Goal: Connect with others: Connect with others

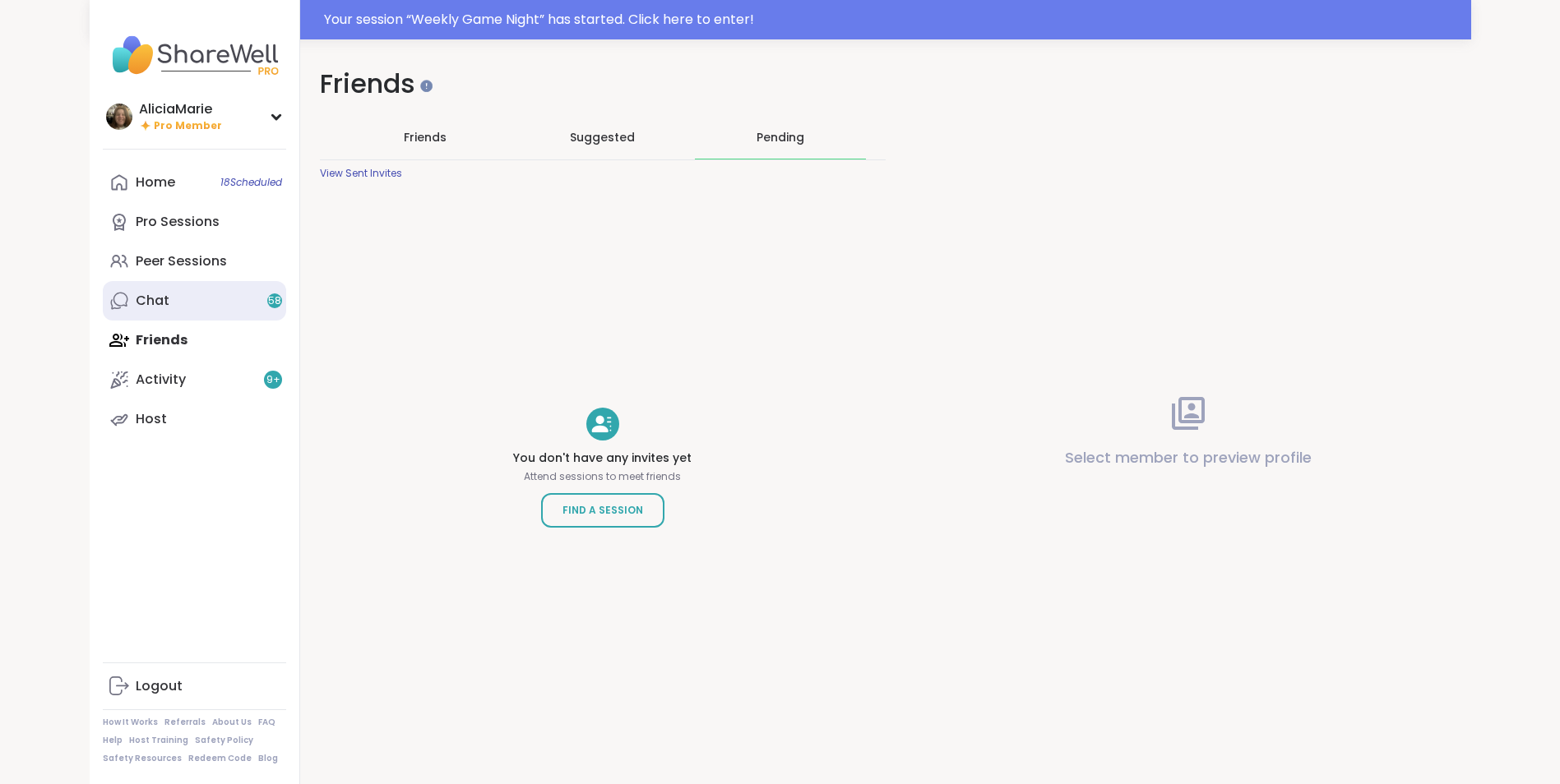
click at [224, 299] on link "Chat 58" at bounding box center [194, 301] width 184 height 40
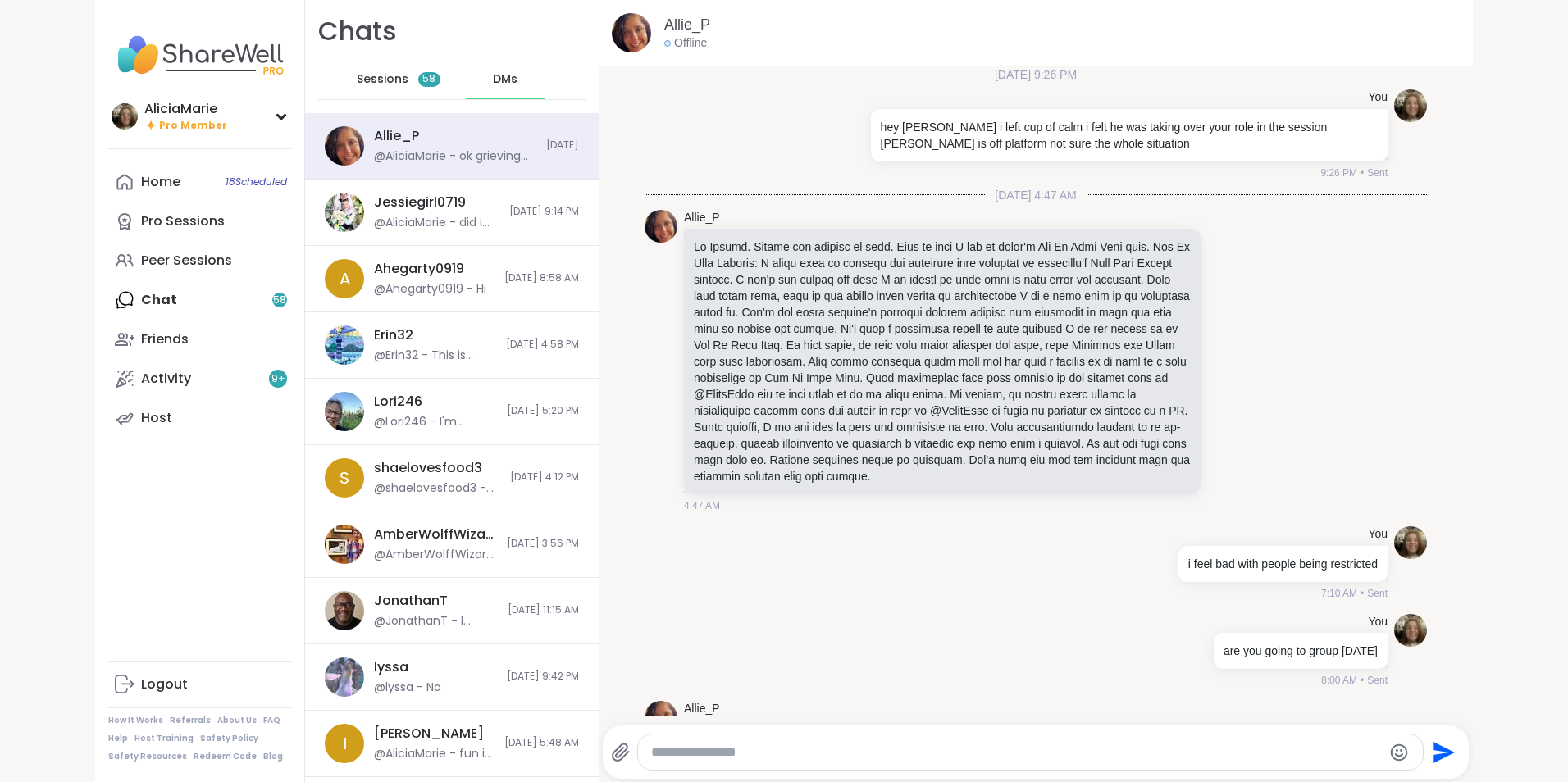
scroll to position [3412, 0]
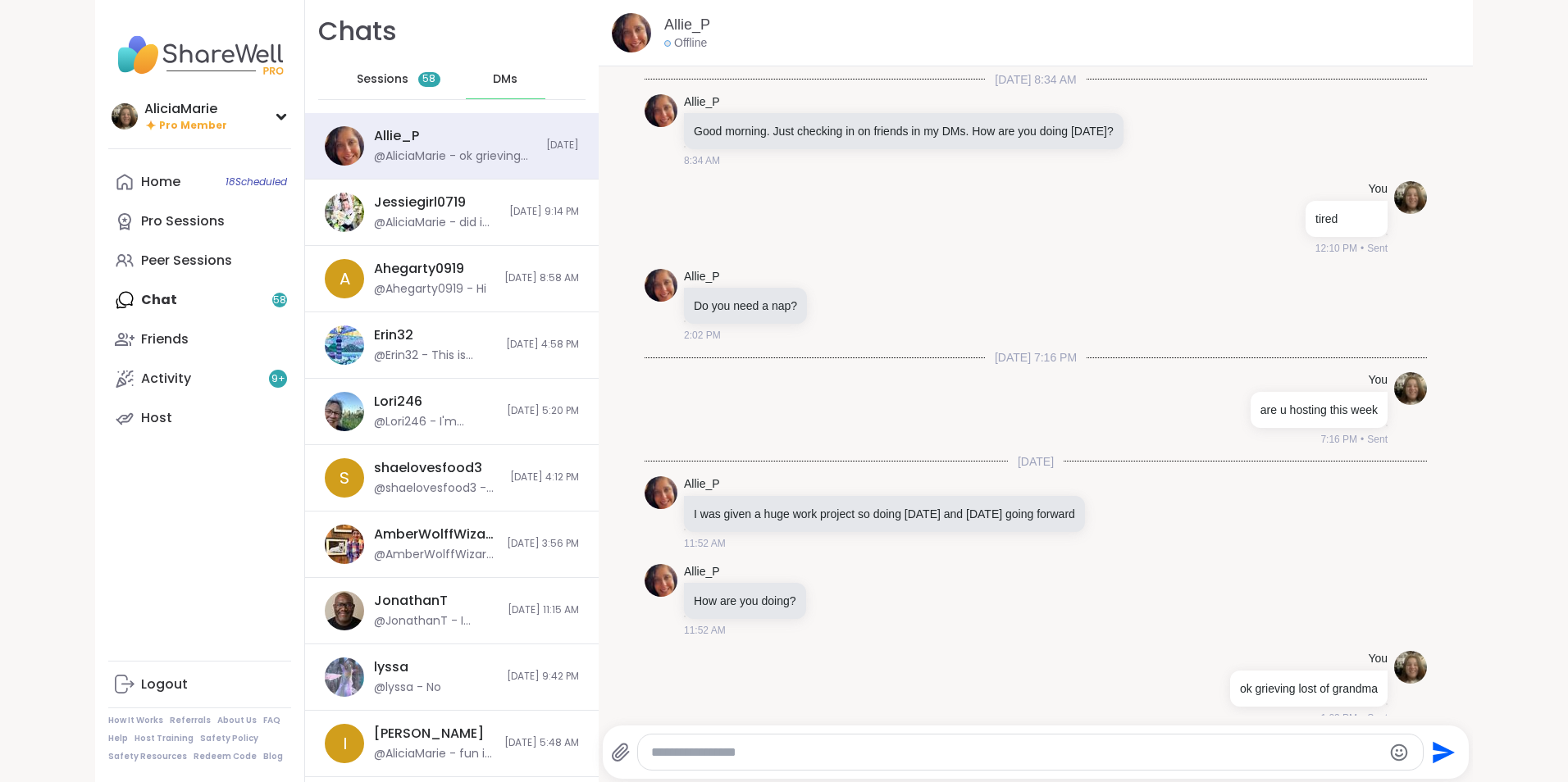
click at [391, 78] on span "Sessions" at bounding box center [382, 79] width 52 height 16
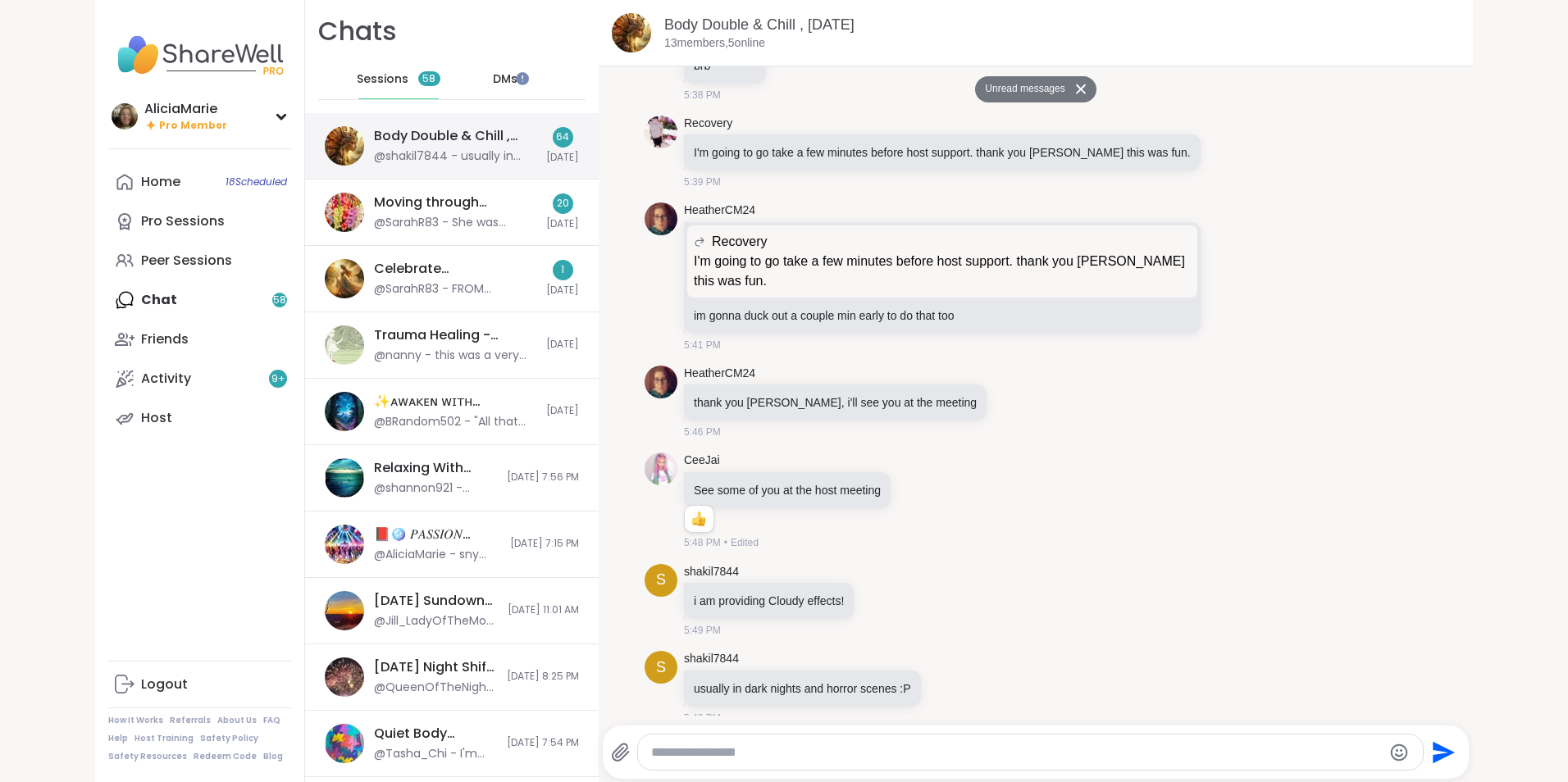
click at [425, 149] on div "@shakil7844 - usually in dark nights and horror scenes :P" at bounding box center [455, 156] width 162 height 16
click at [433, 147] on div "Body Double & Chill , [DATE] @shakil7844 - usually in dark nights and horror sc…" at bounding box center [455, 146] width 162 height 38
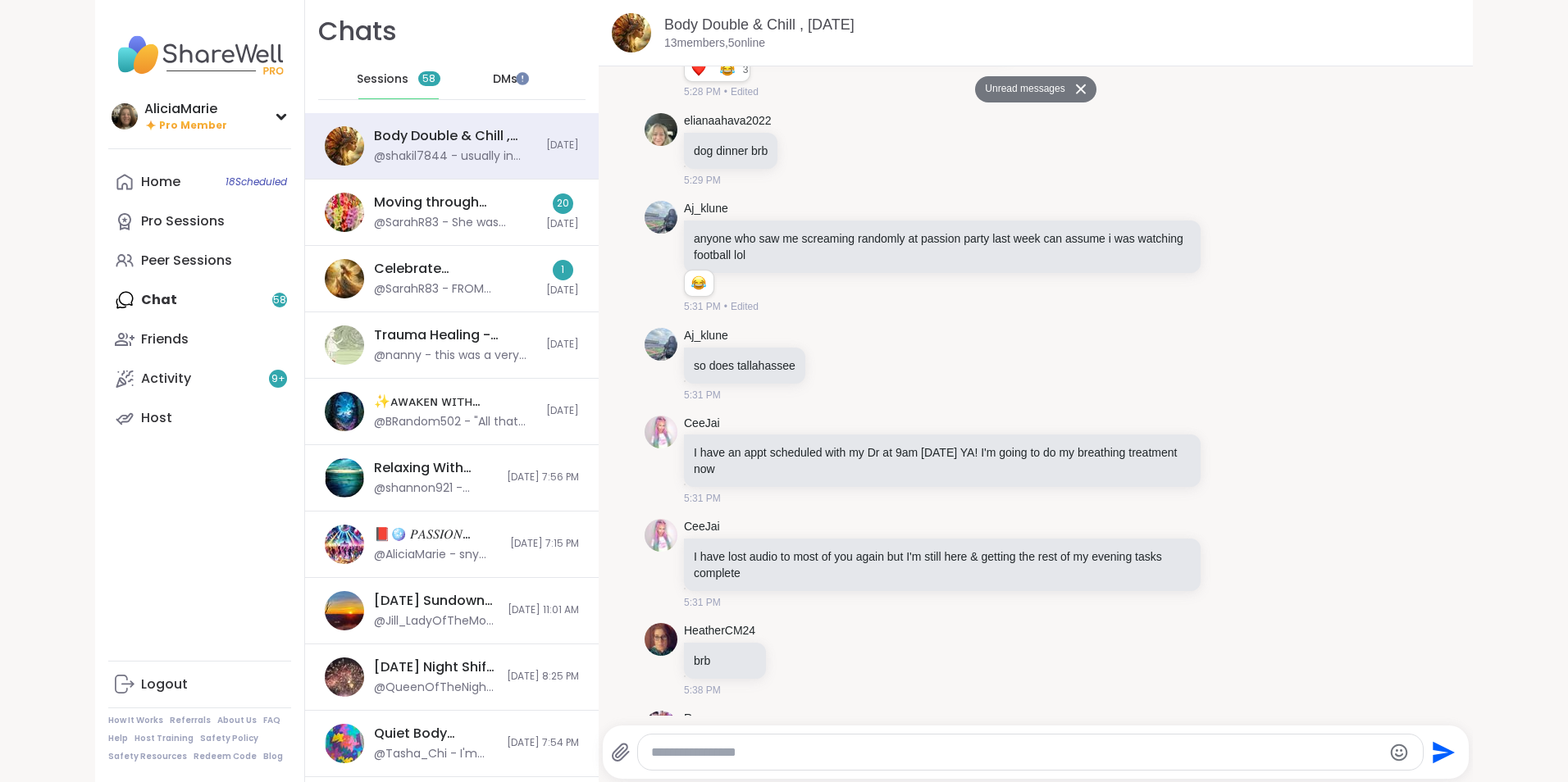
scroll to position [5083, 0]
click at [412, 203] on div "Moving through [GEOGRAPHIC_DATA], [DATE]" at bounding box center [455, 202] width 162 height 18
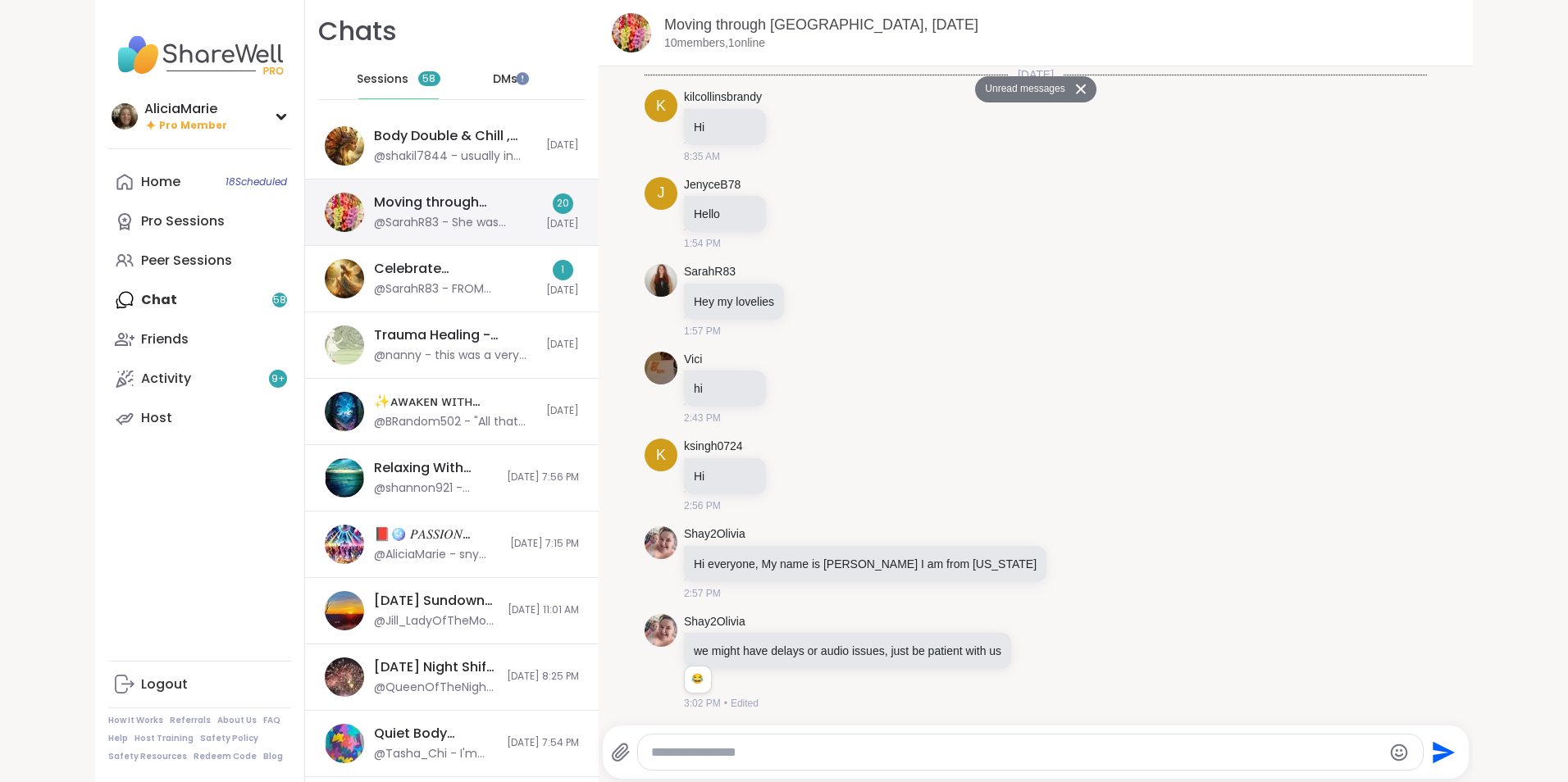
scroll to position [7148, 0]
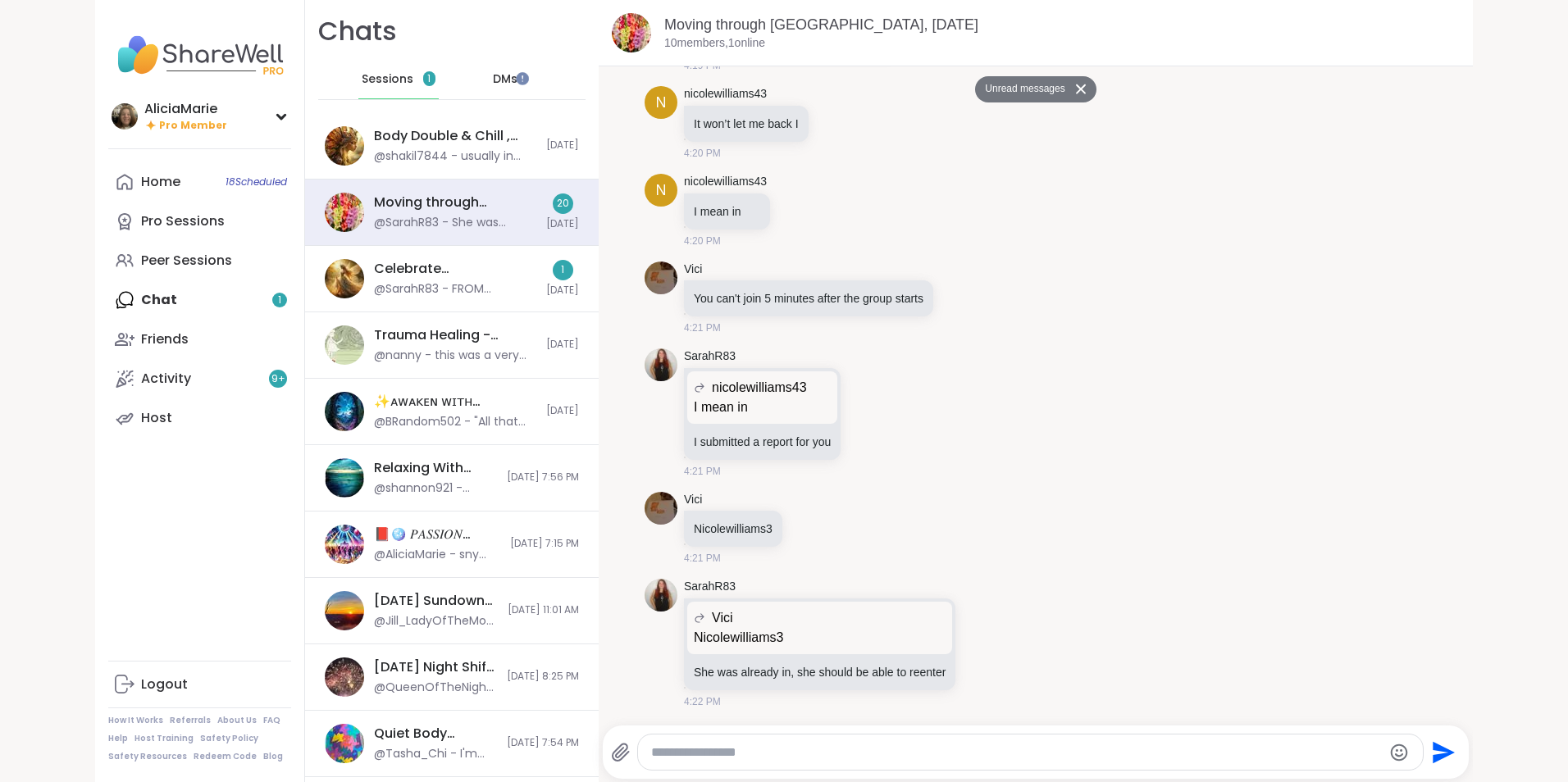
click at [393, 81] on span "Sessions" at bounding box center [387, 79] width 52 height 16
click at [392, 68] on div "Sessions 1" at bounding box center [398, 79] width 80 height 40
click at [464, 298] on div "Celebrate [PERSON_NAME]'s 200th session , [DATE] @SarahR83 - FROM SHAREWELL: Hi…" at bounding box center [452, 279] width 294 height 67
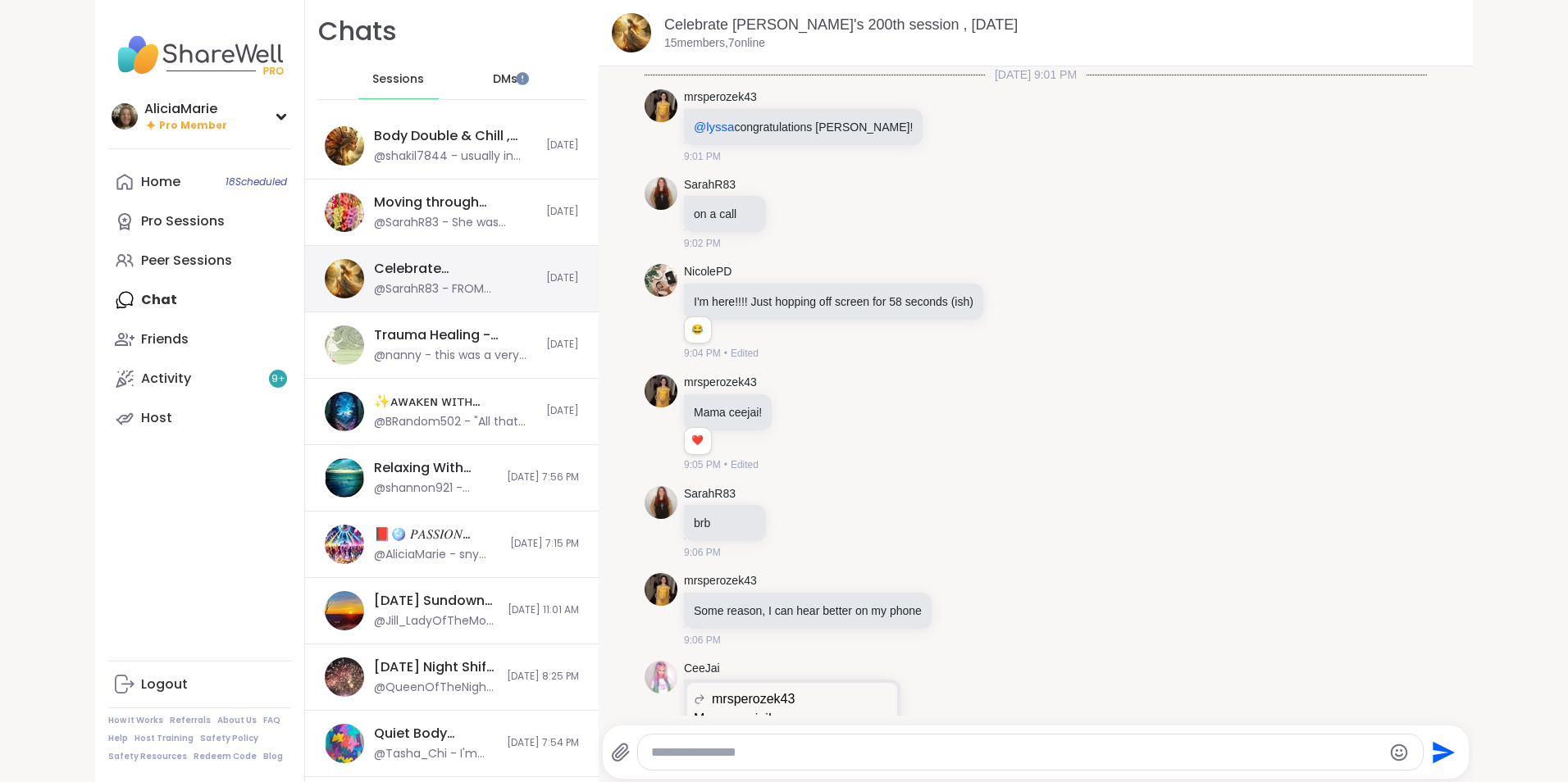
scroll to position [8860, 0]
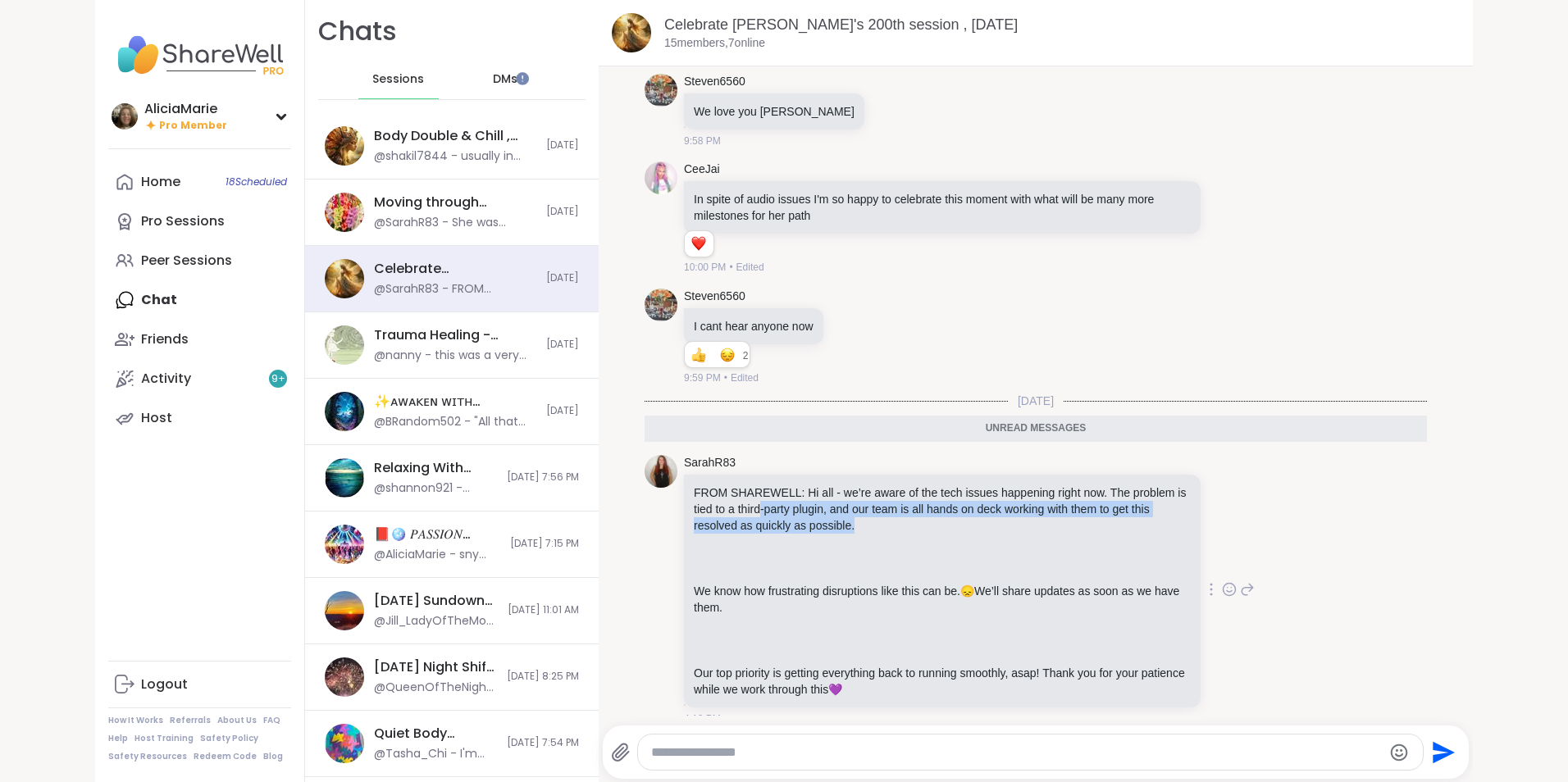
drag, startPoint x: 758, startPoint y: 494, endPoint x: 900, endPoint y: 522, distance: 144.7
click at [900, 522] on div "FROM SHAREWELL: Hi all - we’re aware of the tech issues happening right now. Th…" at bounding box center [942, 591] width 497 height 213
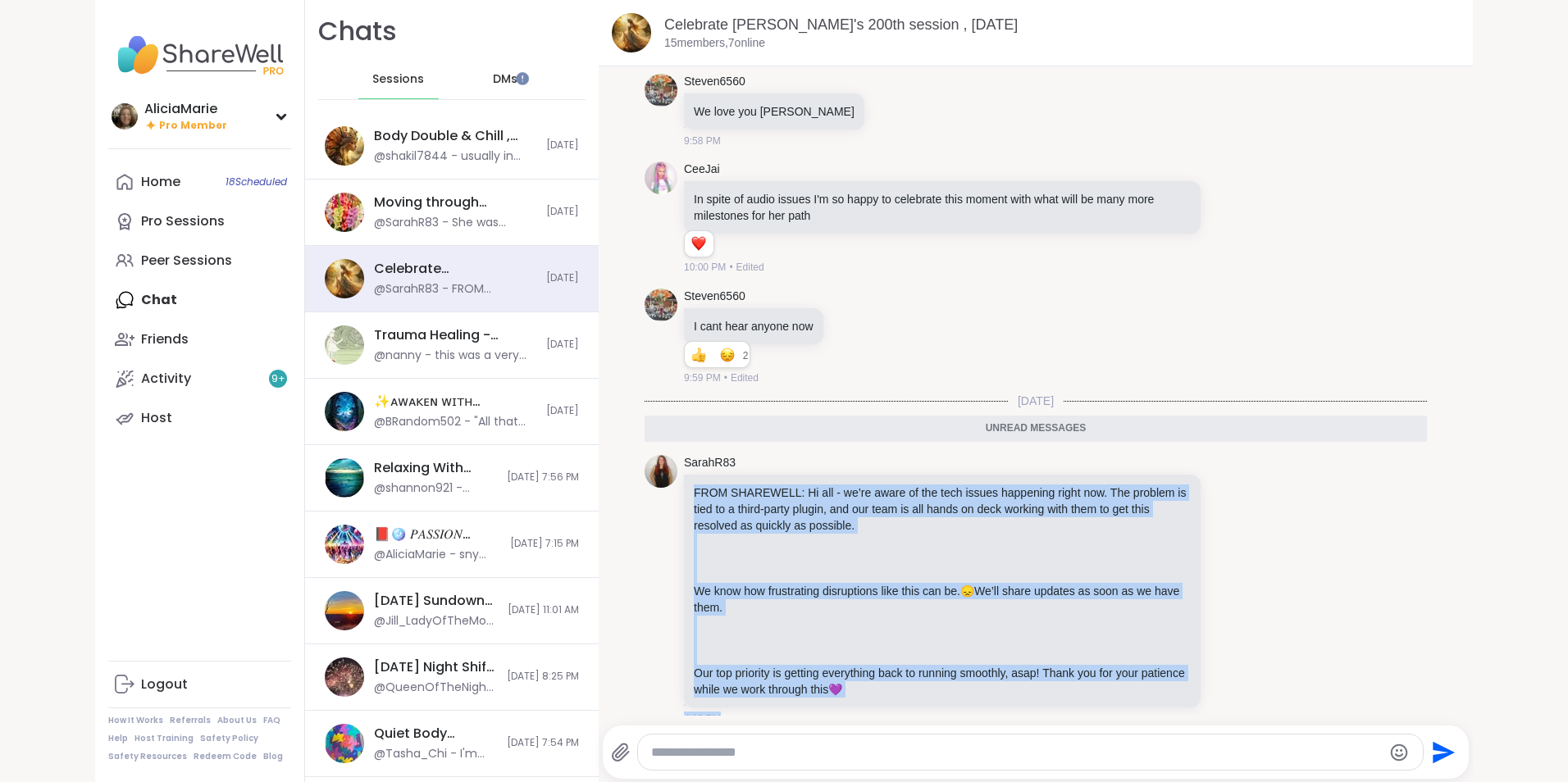
scroll to position [3, 0]
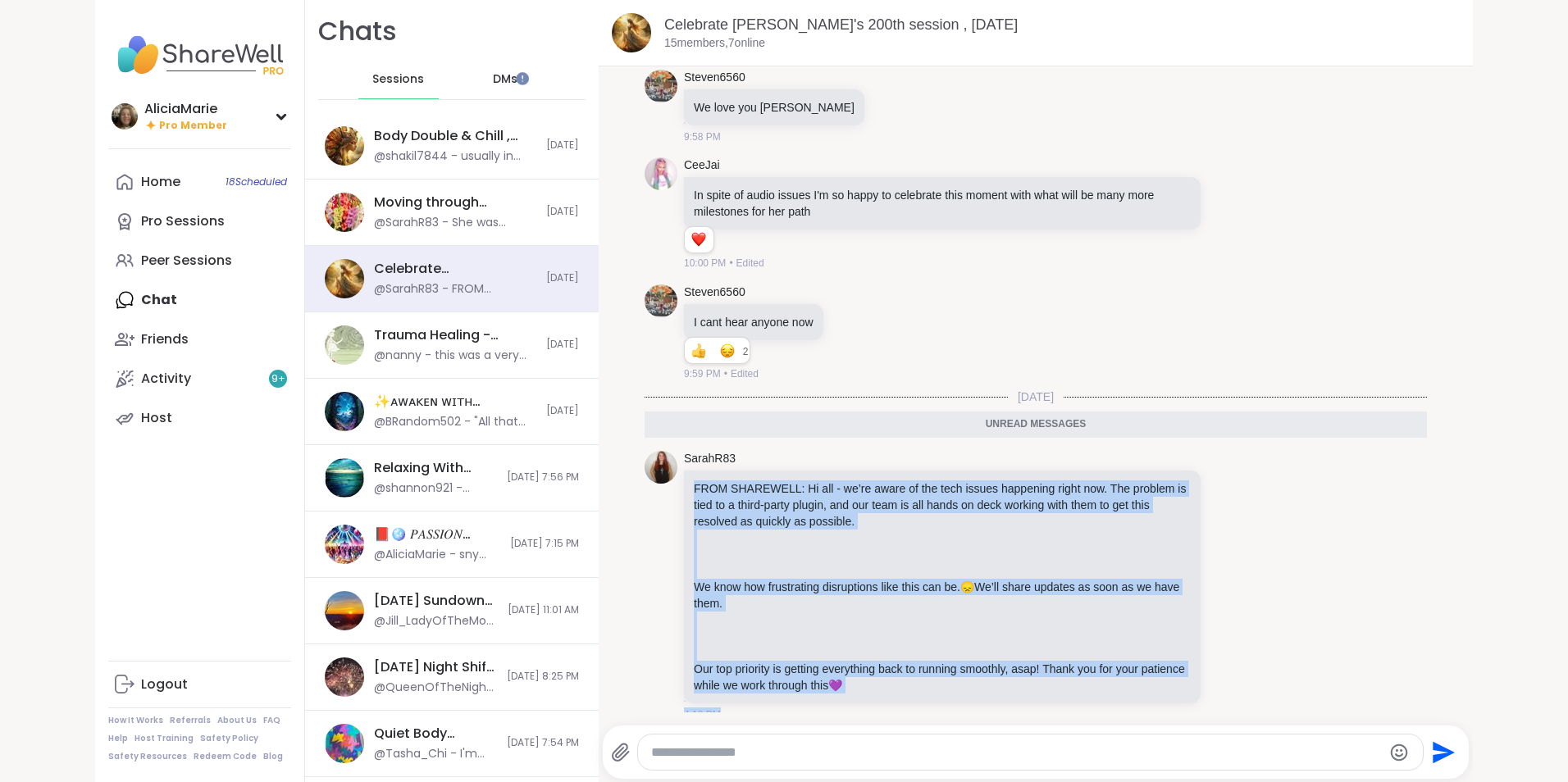
drag, startPoint x: 686, startPoint y: 475, endPoint x: 980, endPoint y: 729, distance: 388.5
click at [980, 729] on div "Celebrate [PERSON_NAME]'s 200th session , [DATE] members, 7 online [DATE] 9:01 …" at bounding box center [1035, 391] width 874 height 782
copy div "FROM SHAREWELL: Hi all - we’re aware of the tech issues happening right now. Th…"
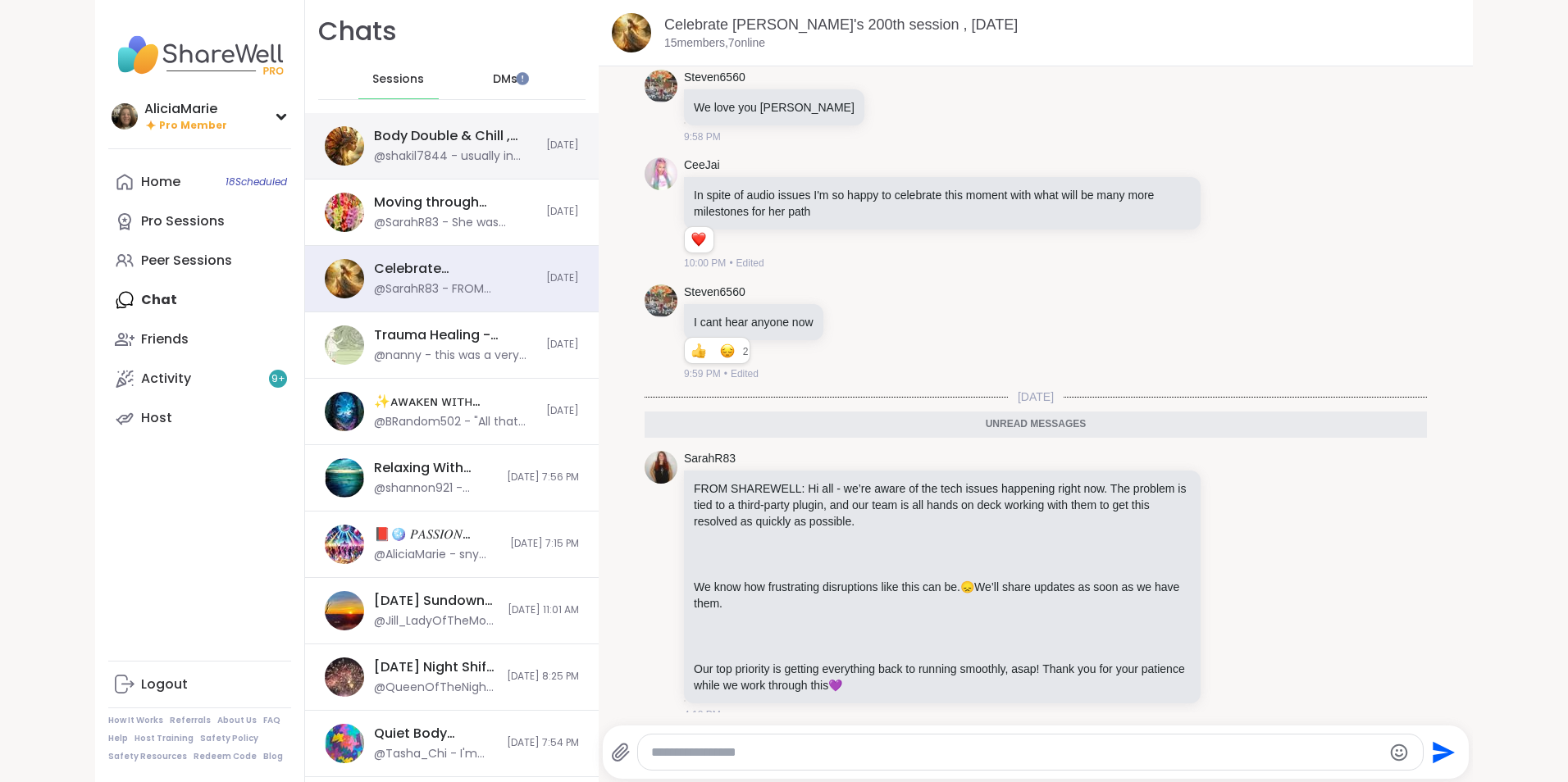
click at [447, 133] on div "Body Double & Chill , [DATE]" at bounding box center [455, 136] width 162 height 18
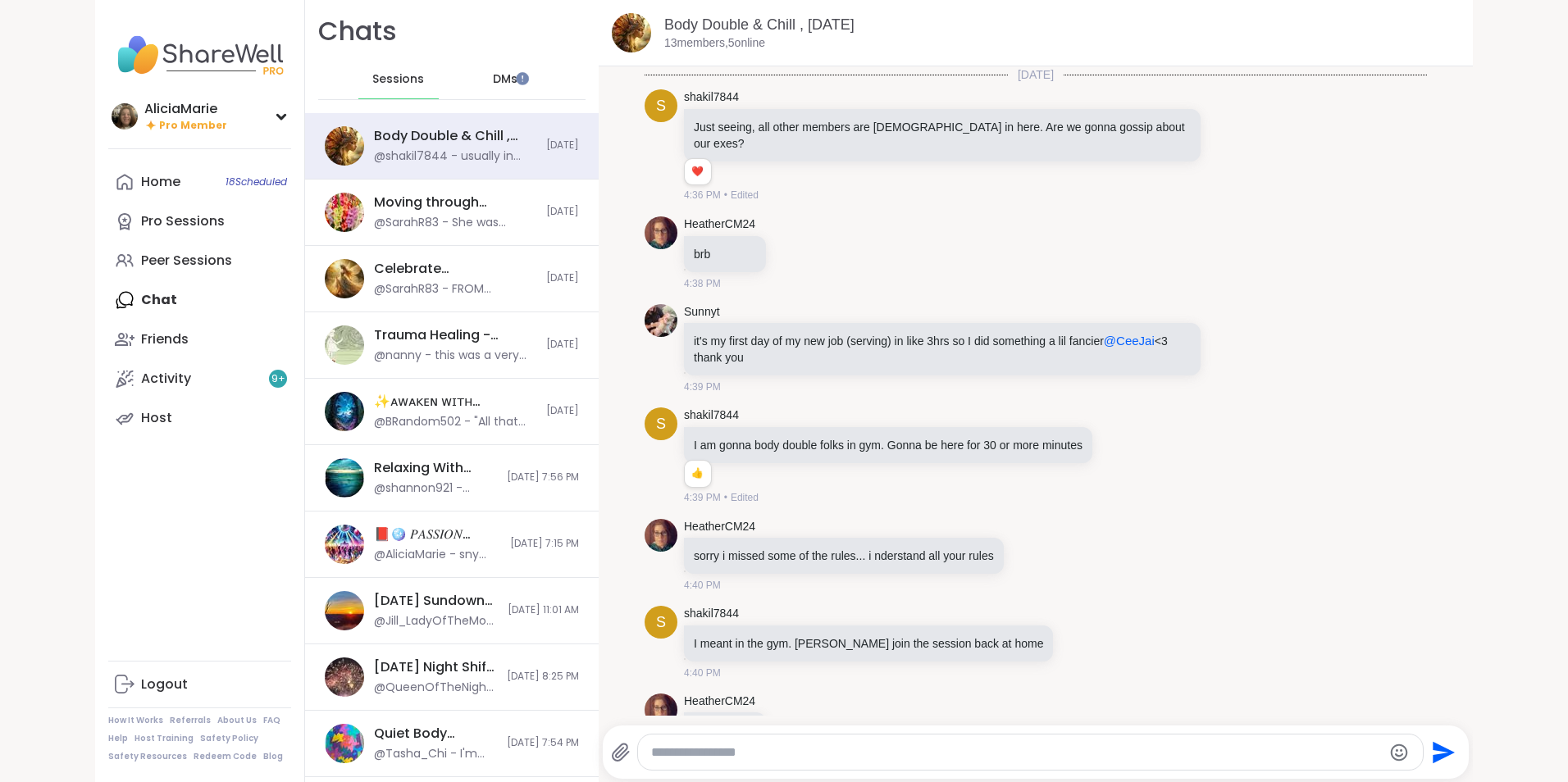
scroll to position [5640, 0]
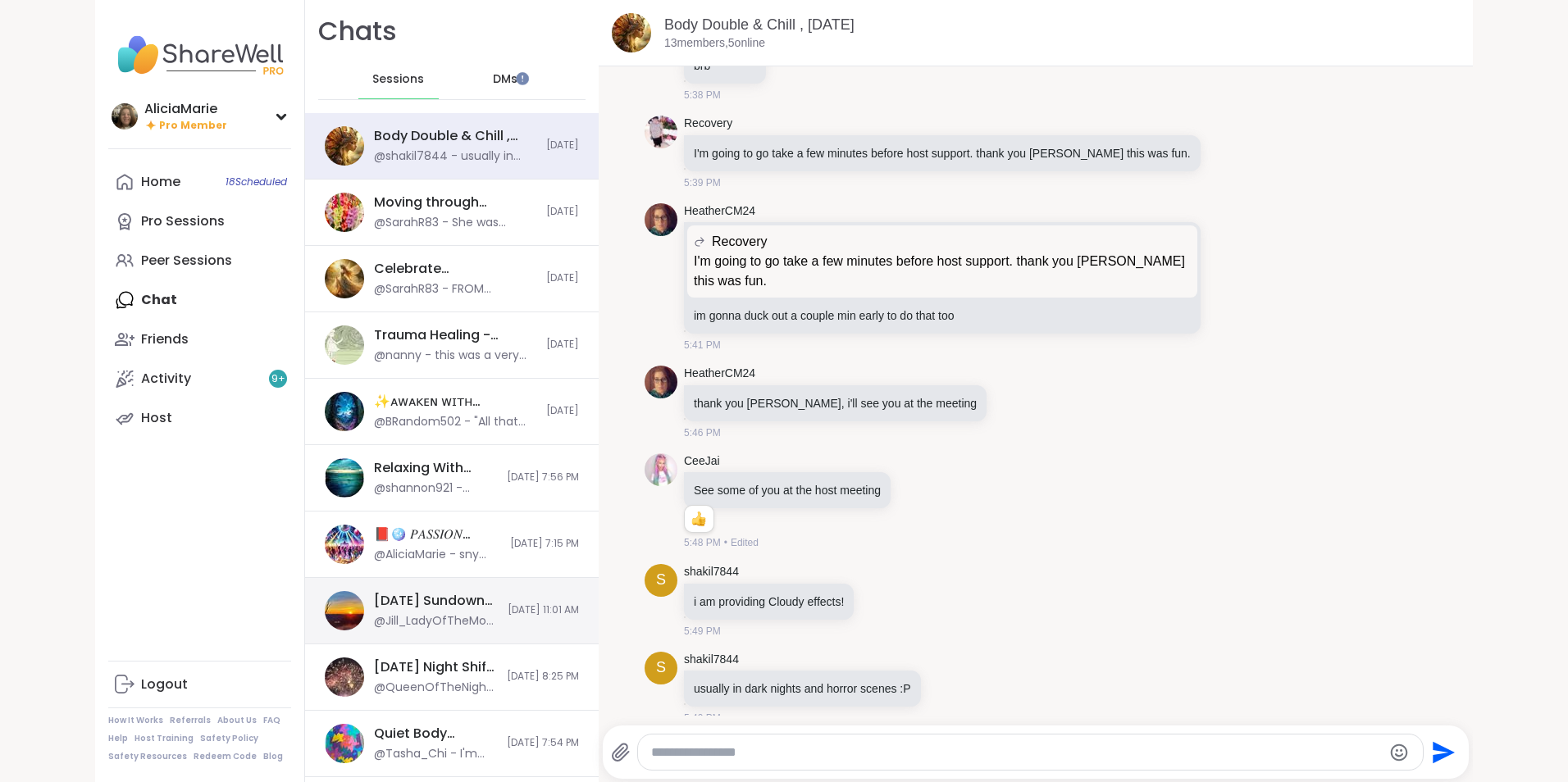
click at [420, 626] on div "@Jill_LadyOfTheMountain - I moved my body doubling to 5-6:30 since you want thi…" at bounding box center [436, 621] width 124 height 16
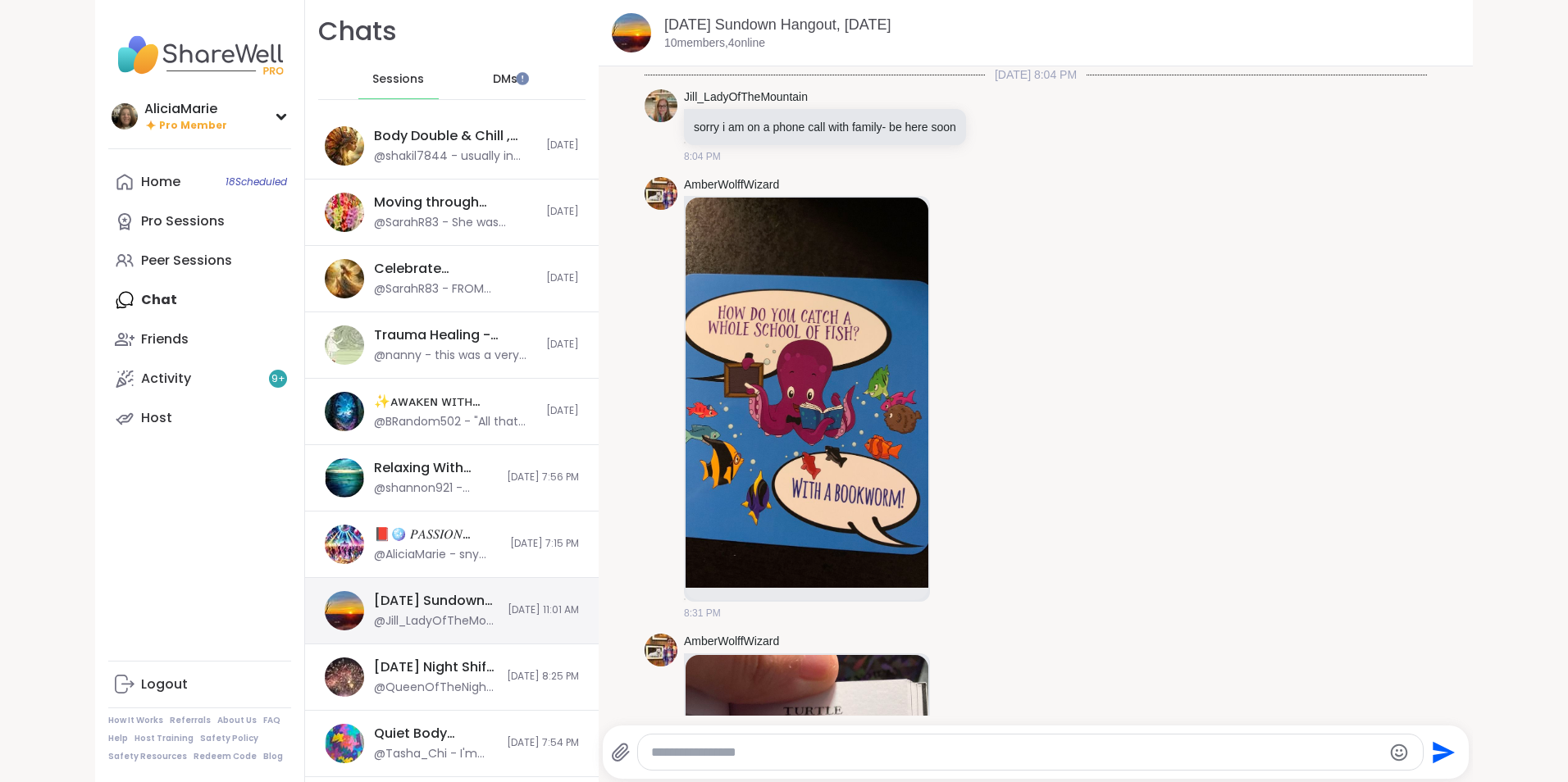
scroll to position [987, 0]
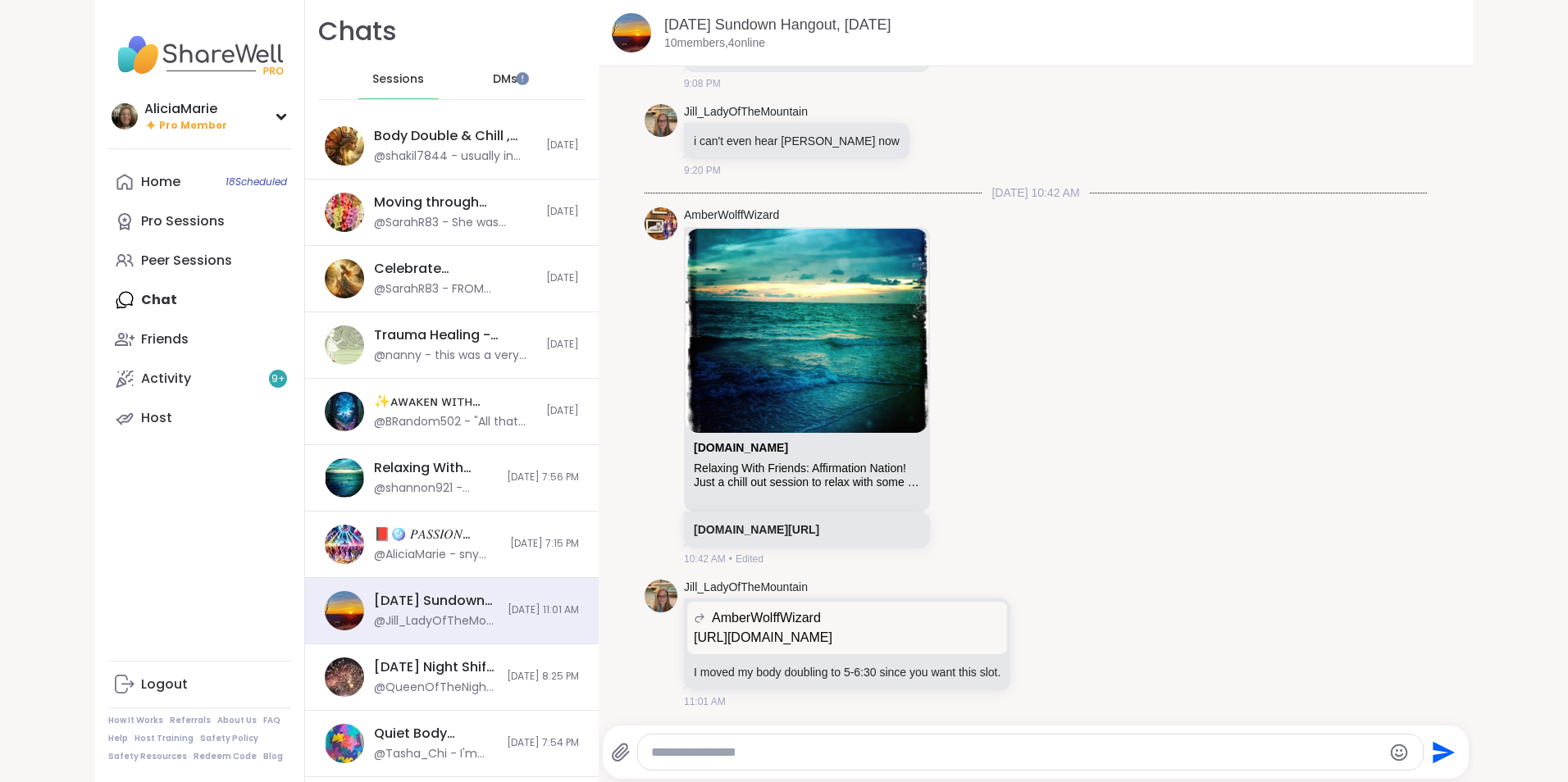
click at [733, 747] on textarea "Type your message" at bounding box center [1016, 752] width 730 height 16
paste textarea "**********"
type textarea "**********"
click at [822, 759] on textarea "Type your message" at bounding box center [1017, 752] width 730 height 16
click at [450, 136] on div "Body Double & Chill , [DATE]" at bounding box center [455, 136] width 162 height 18
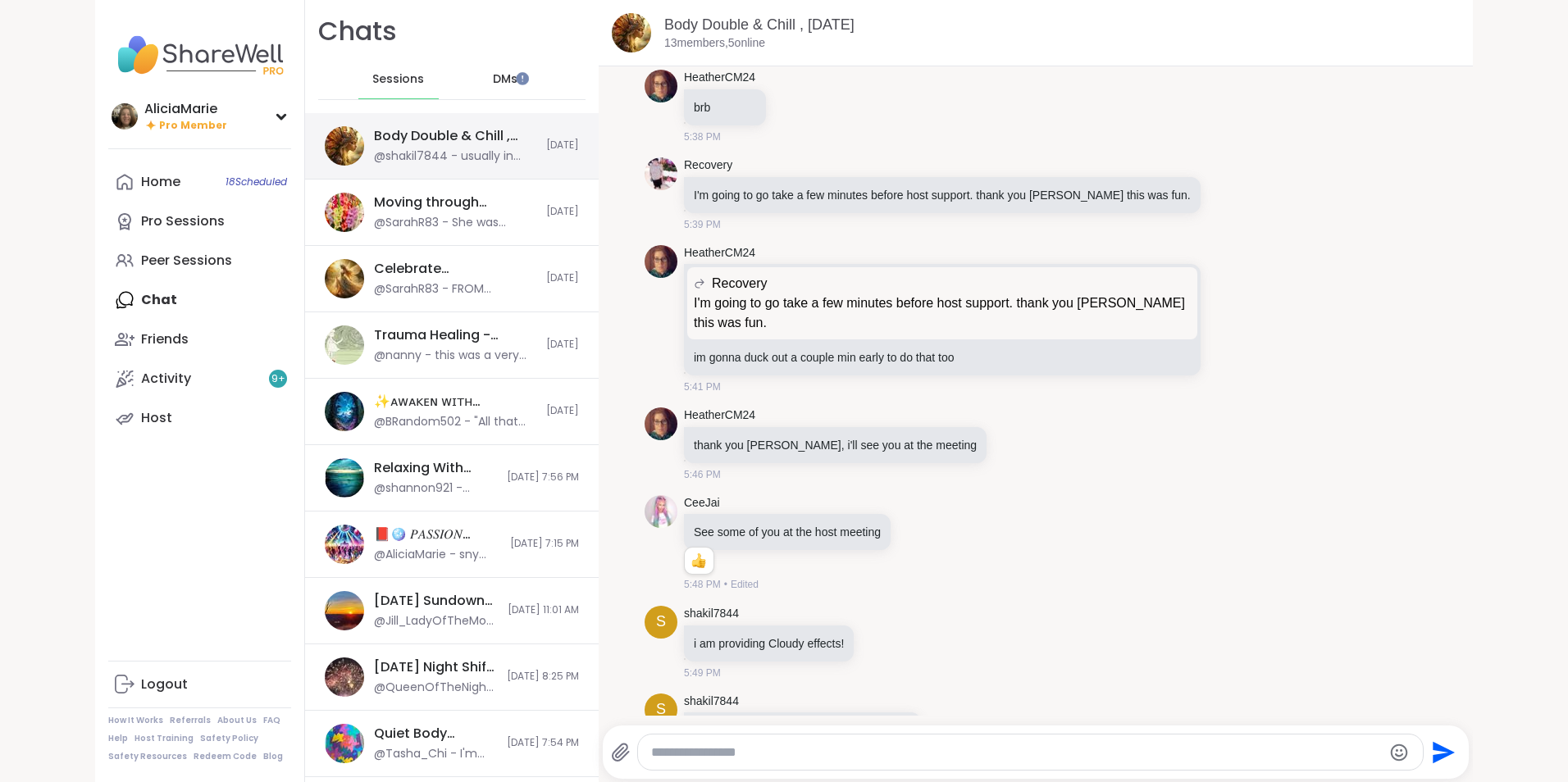
scroll to position [5640, 0]
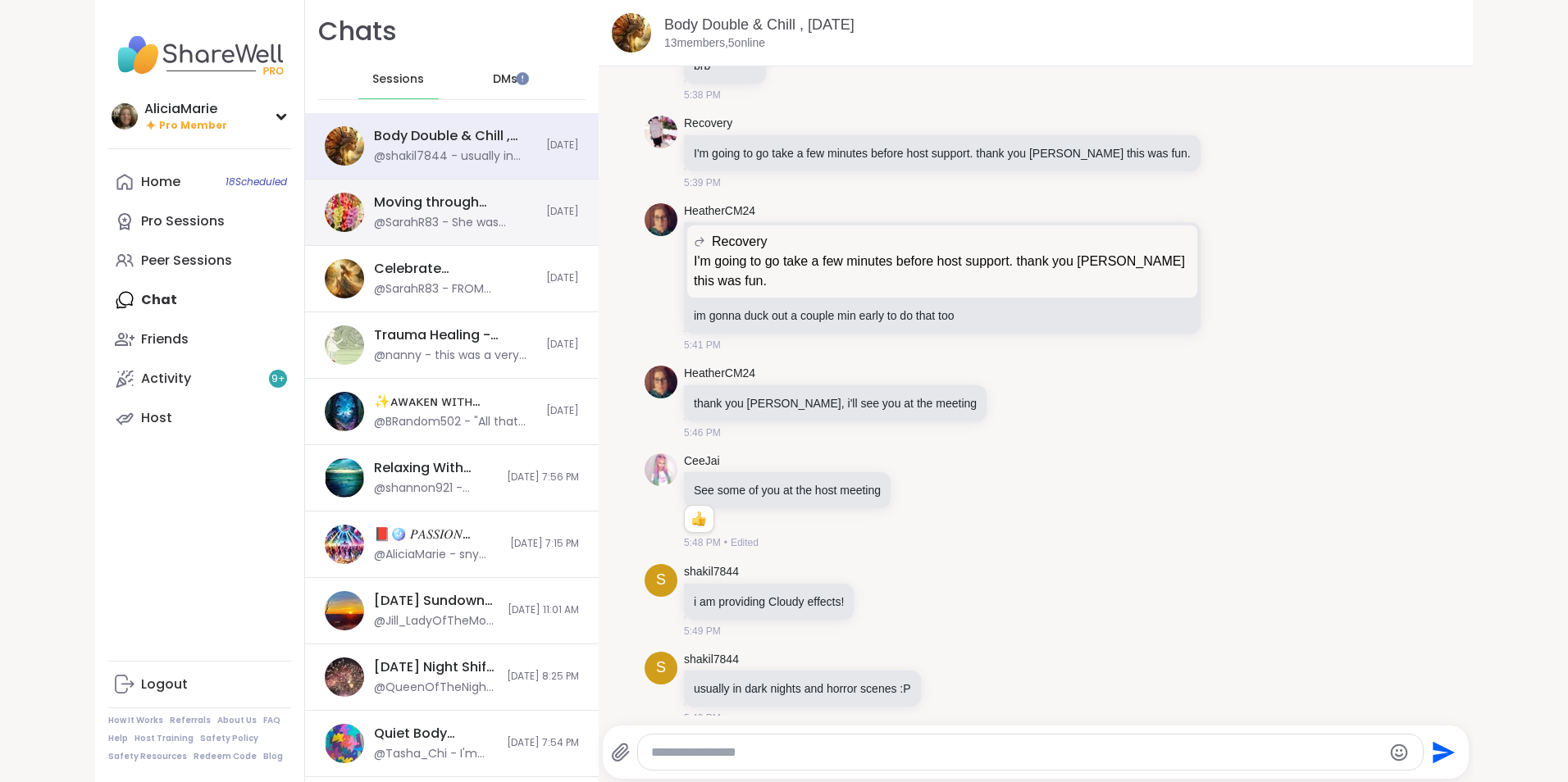
click at [502, 202] on div "Moving through [GEOGRAPHIC_DATA], [DATE]" at bounding box center [455, 202] width 162 height 18
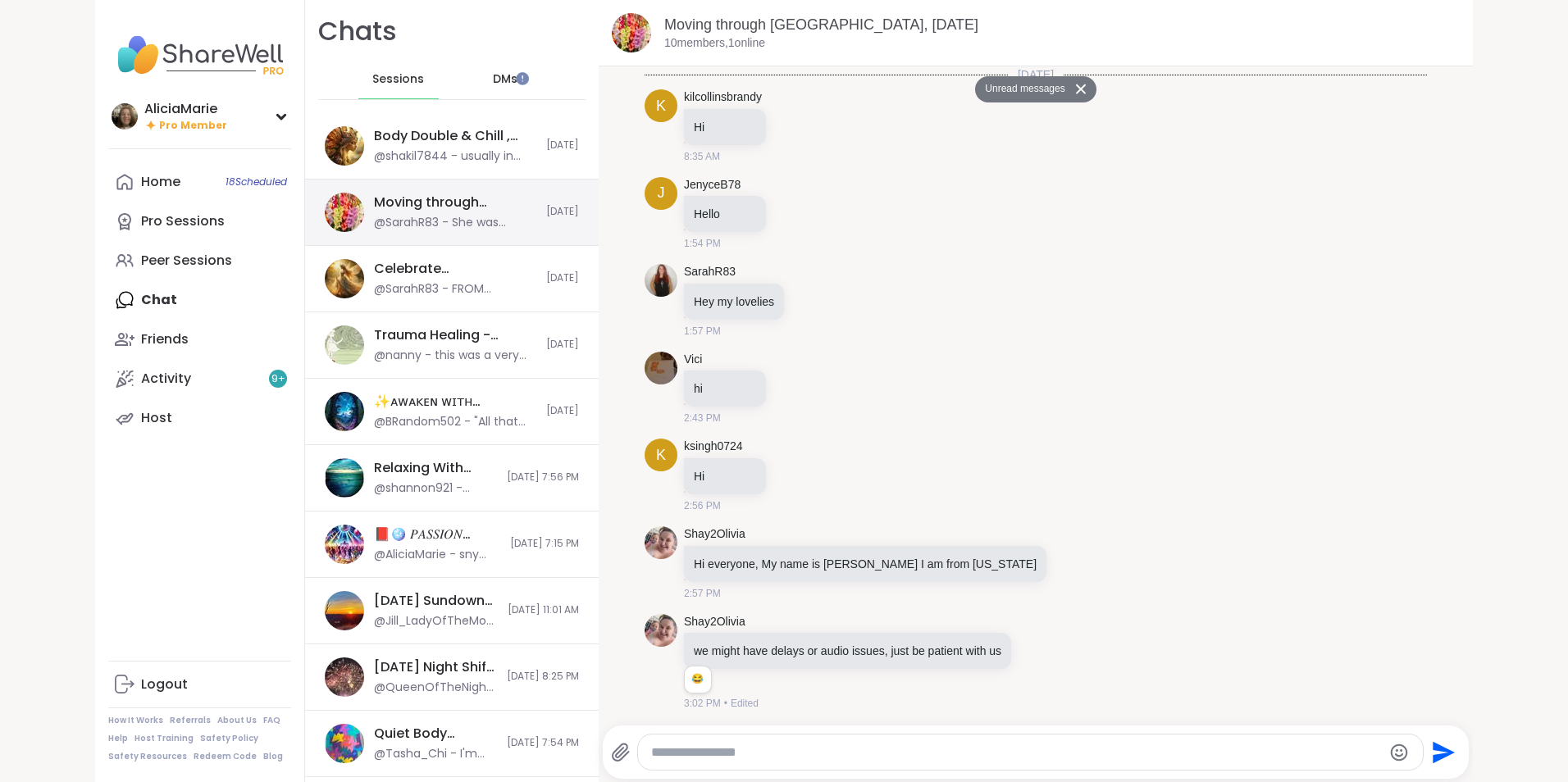
scroll to position [7108, 0]
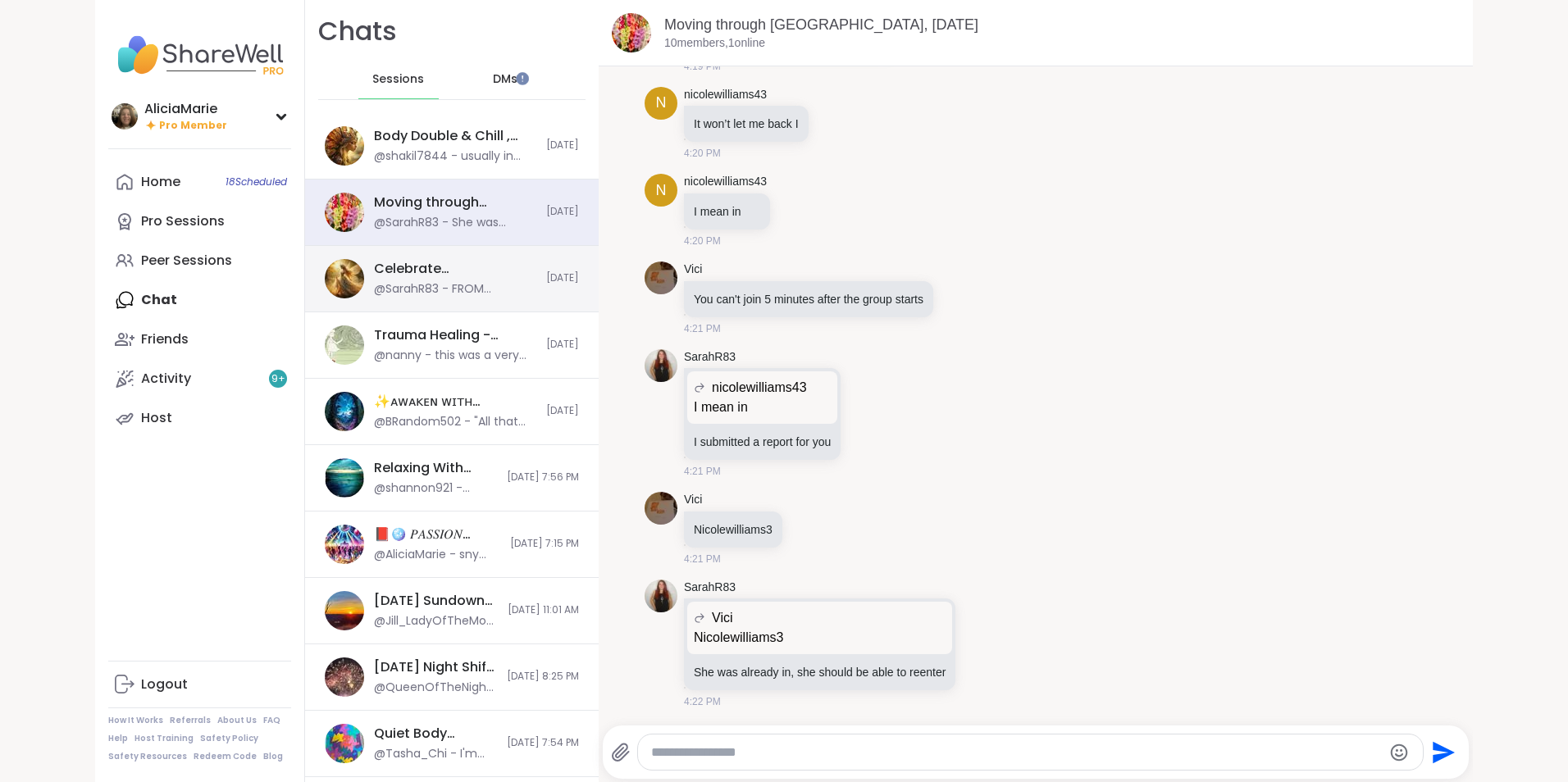
click at [501, 256] on div "Celebrate [PERSON_NAME]'s 200th session , [DATE] @SarahR83 - FROM SHAREWELL: Hi…" at bounding box center [452, 279] width 294 height 67
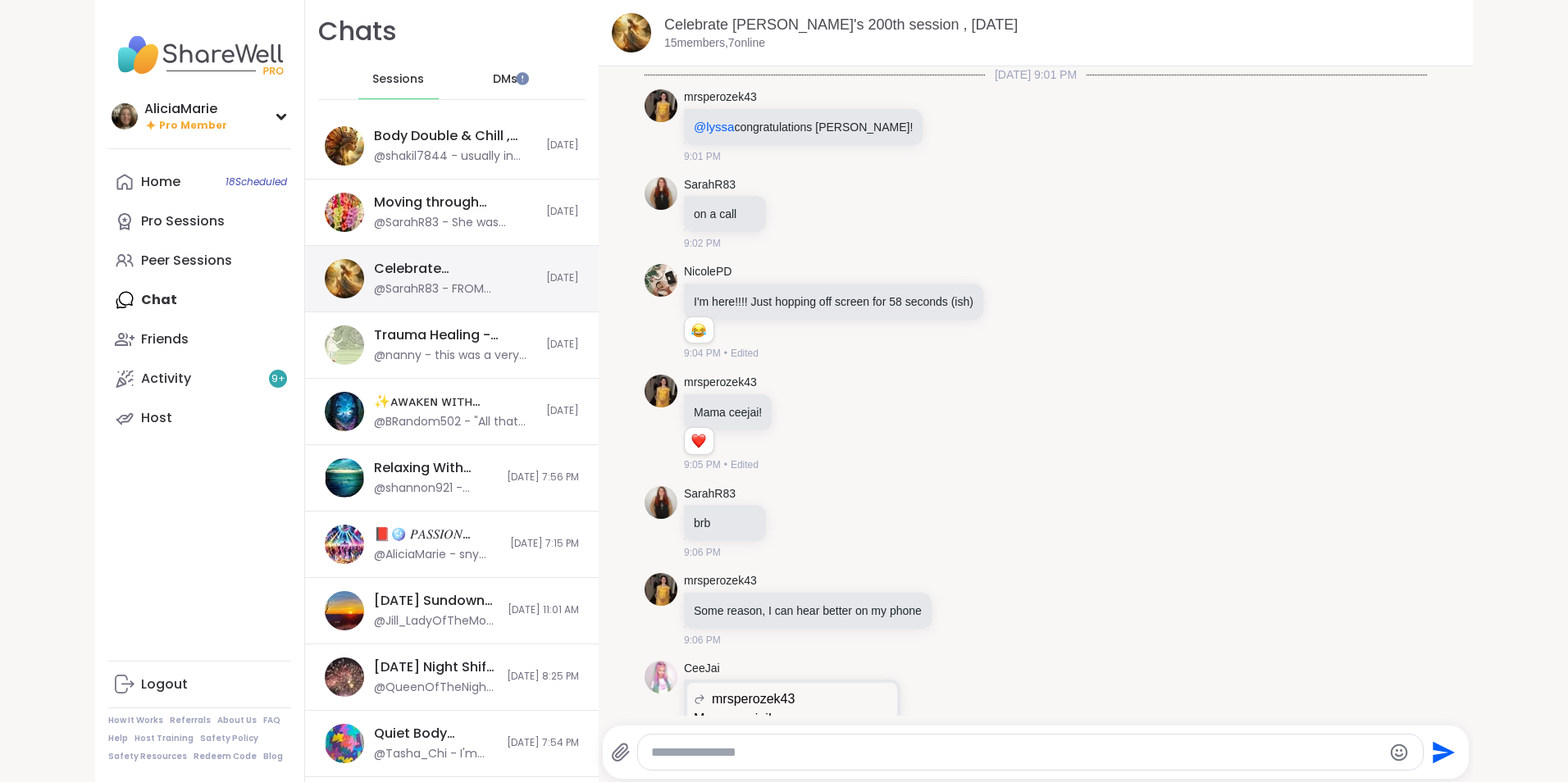
scroll to position [8822, 0]
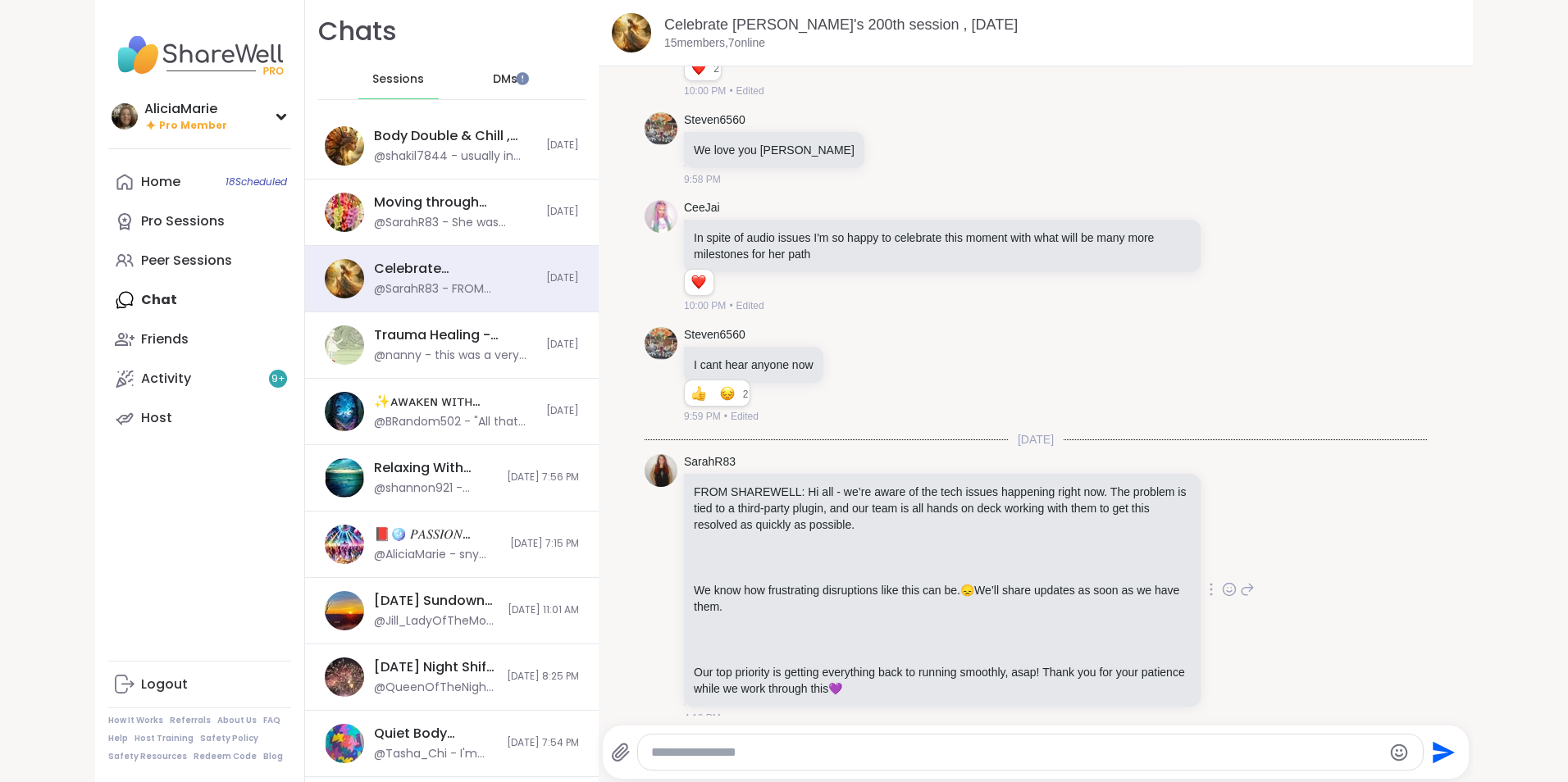
click at [1057, 598] on p "We know how frustrating disruptions like this can be. 😞 We’ll share updates as …" at bounding box center [942, 599] width 497 height 33
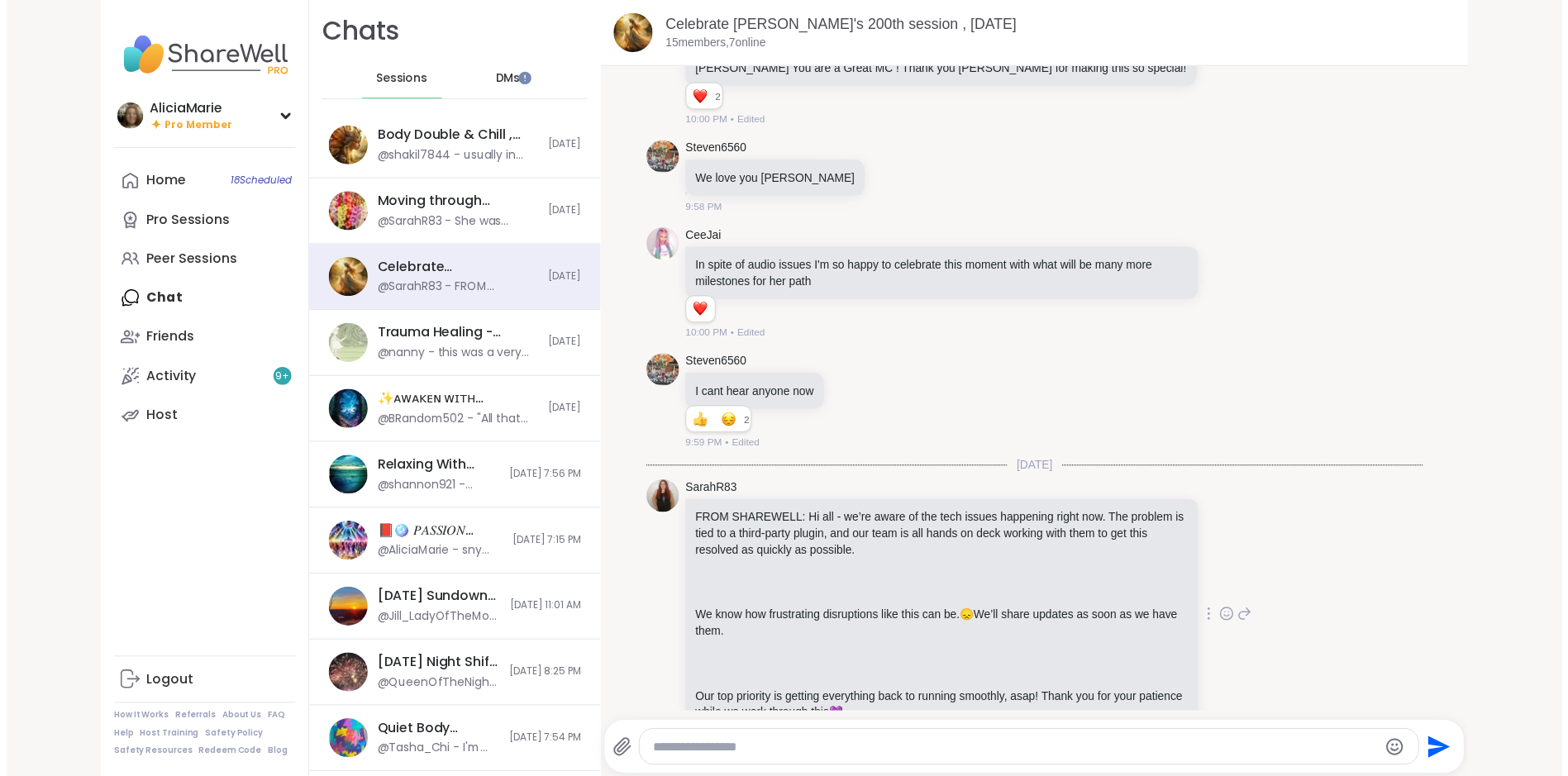
scroll to position [8859, 0]
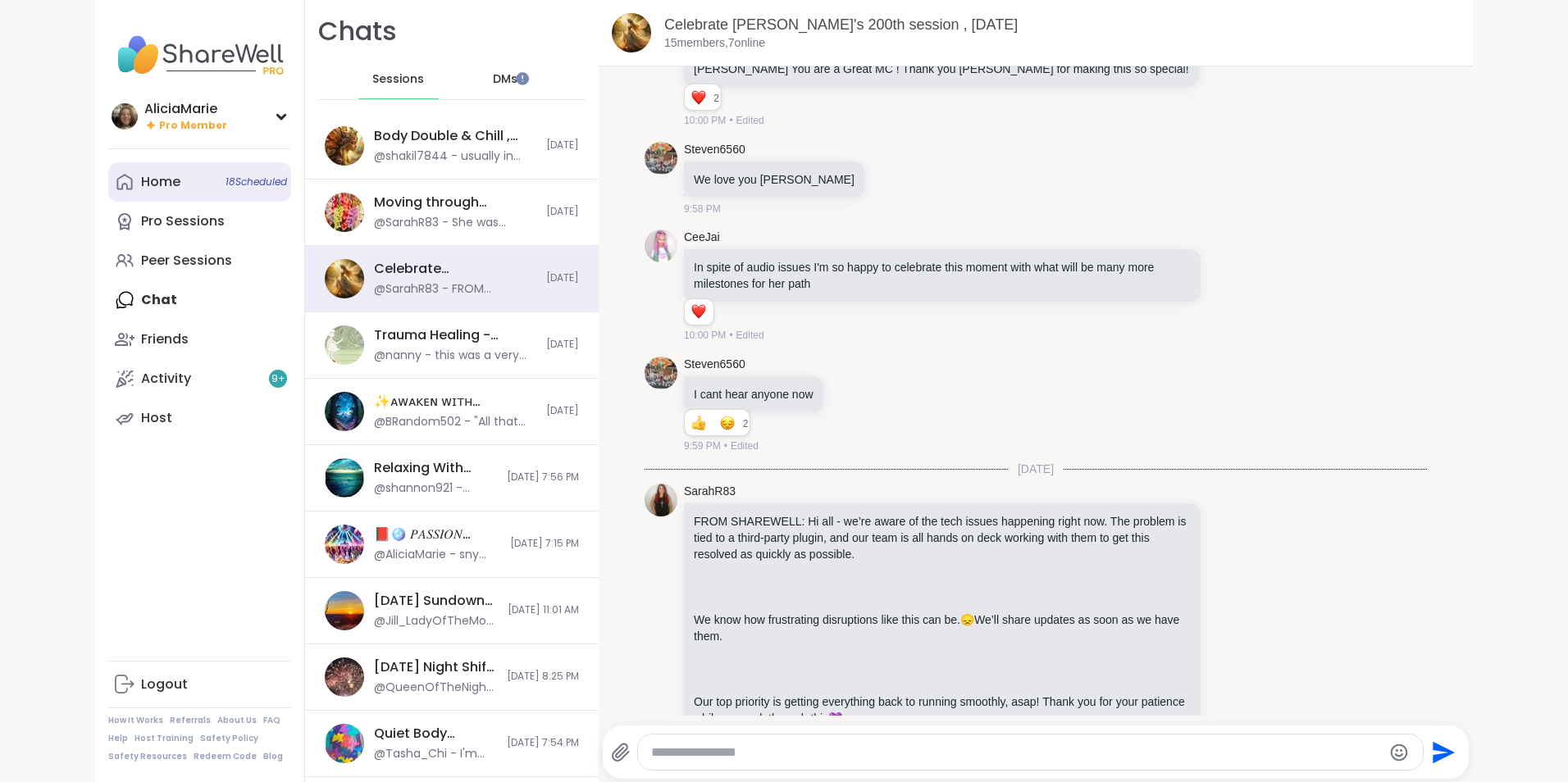
click at [161, 176] on div "Home 18 Scheduled" at bounding box center [160, 182] width 40 height 18
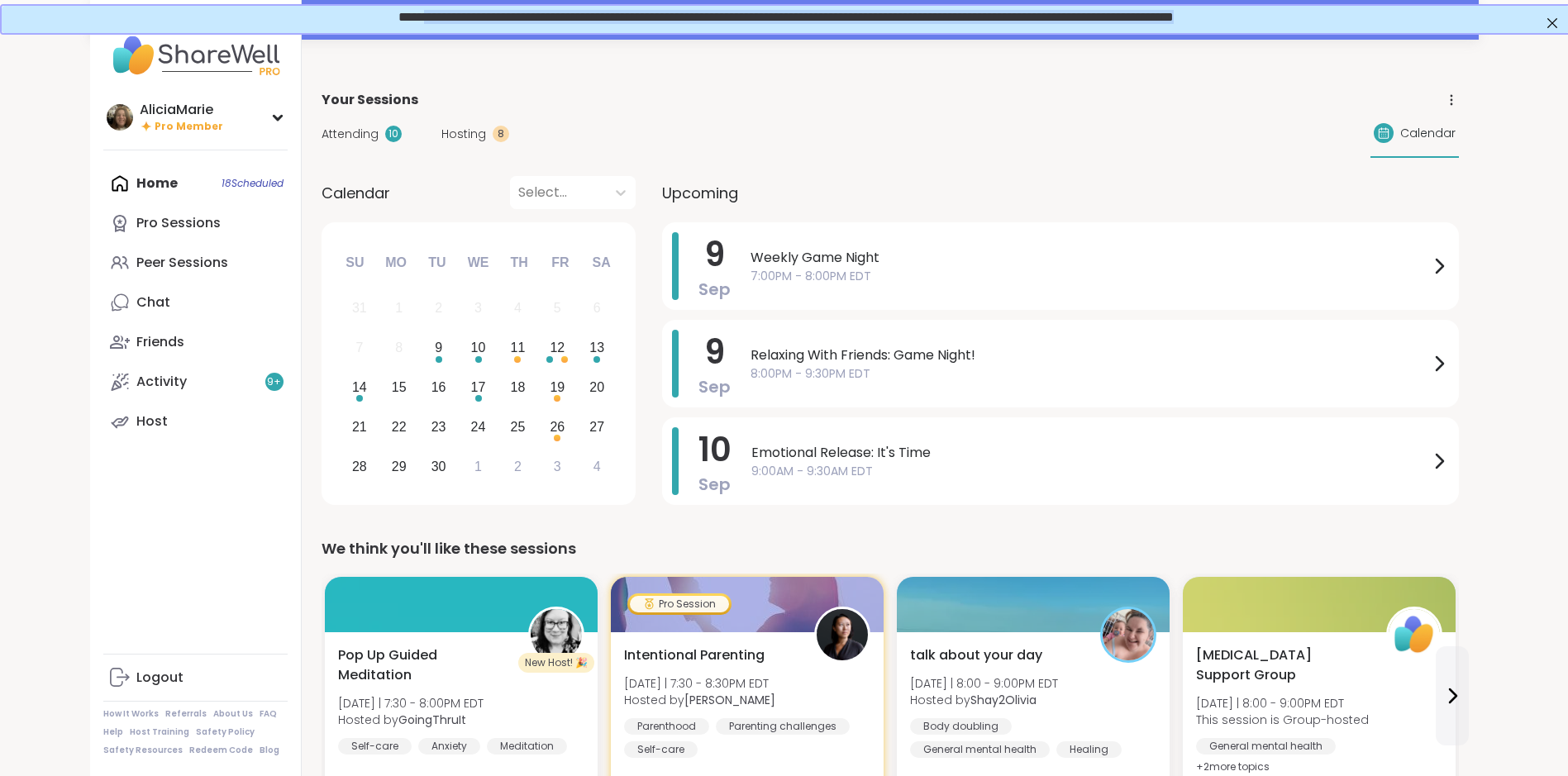
drag, startPoint x: 1322, startPoint y: 19, endPoint x: 326, endPoint y: 5, distance: 996.1
click at [326, 5] on div "**********" at bounding box center [784, 17] width 1568 height 28
drag, startPoint x: 346, startPoint y: 6, endPoint x: 306, endPoint y: 11, distance: 40.3
click at [397, 11] on span "**********" at bounding box center [784, 15] width 775 height 13
drag, startPoint x: 301, startPoint y: 12, endPoint x: 1318, endPoint y: 15, distance: 1017.0
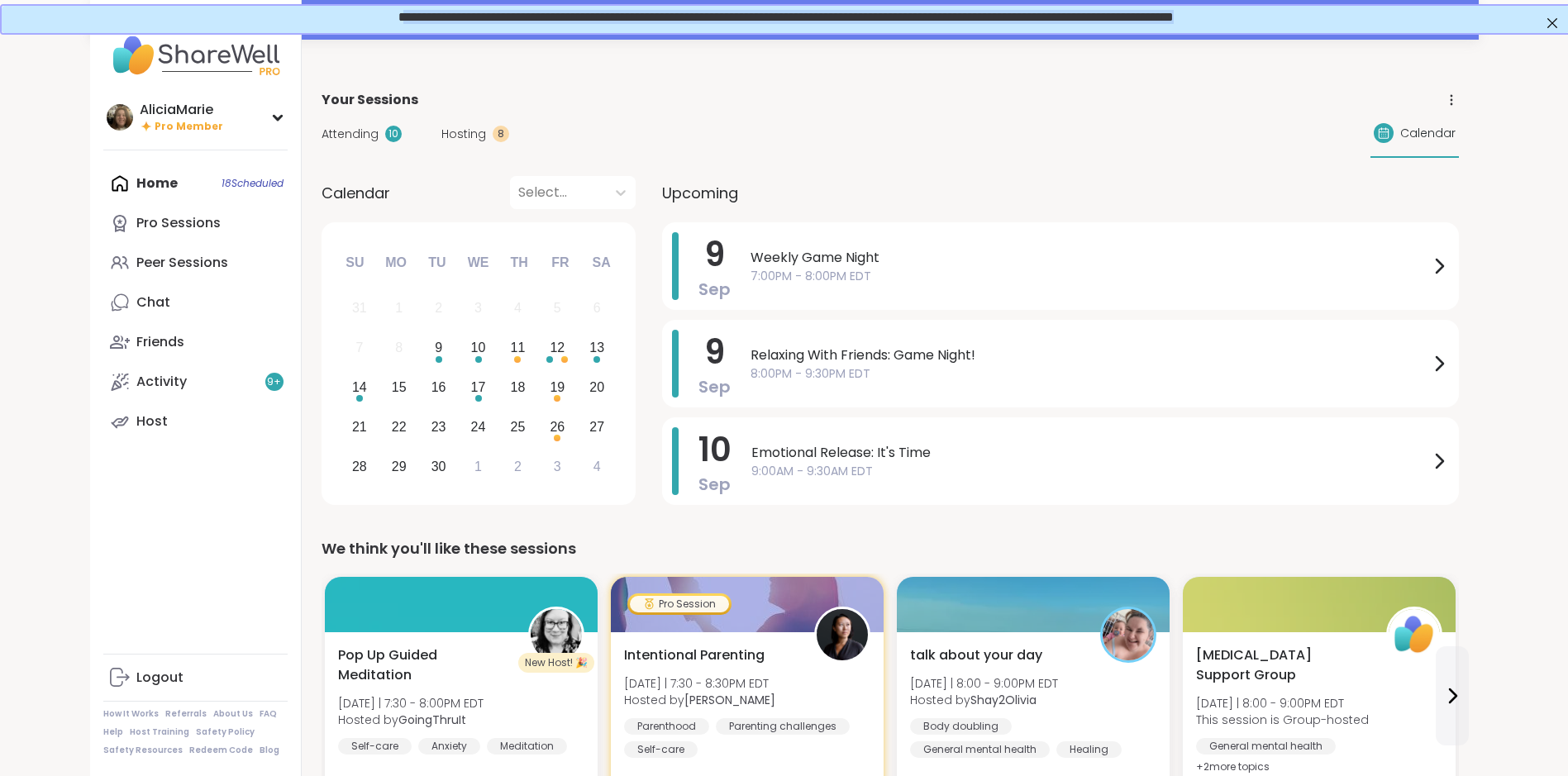
click at [1318, 15] on div "**********" at bounding box center [783, 15] width 1535 height 14
copy span "**********"
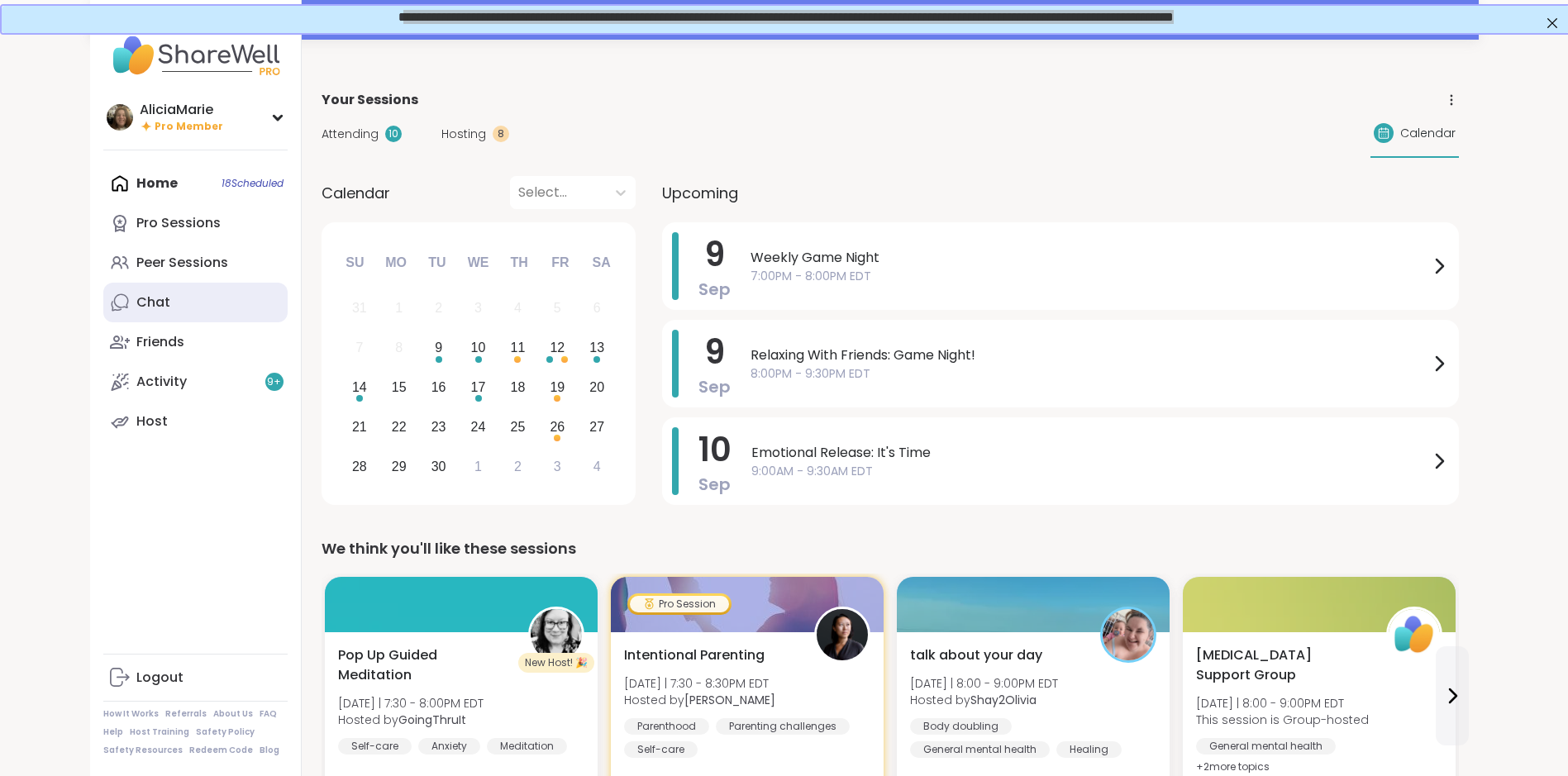
click at [203, 294] on link "Chat" at bounding box center [195, 302] width 185 height 40
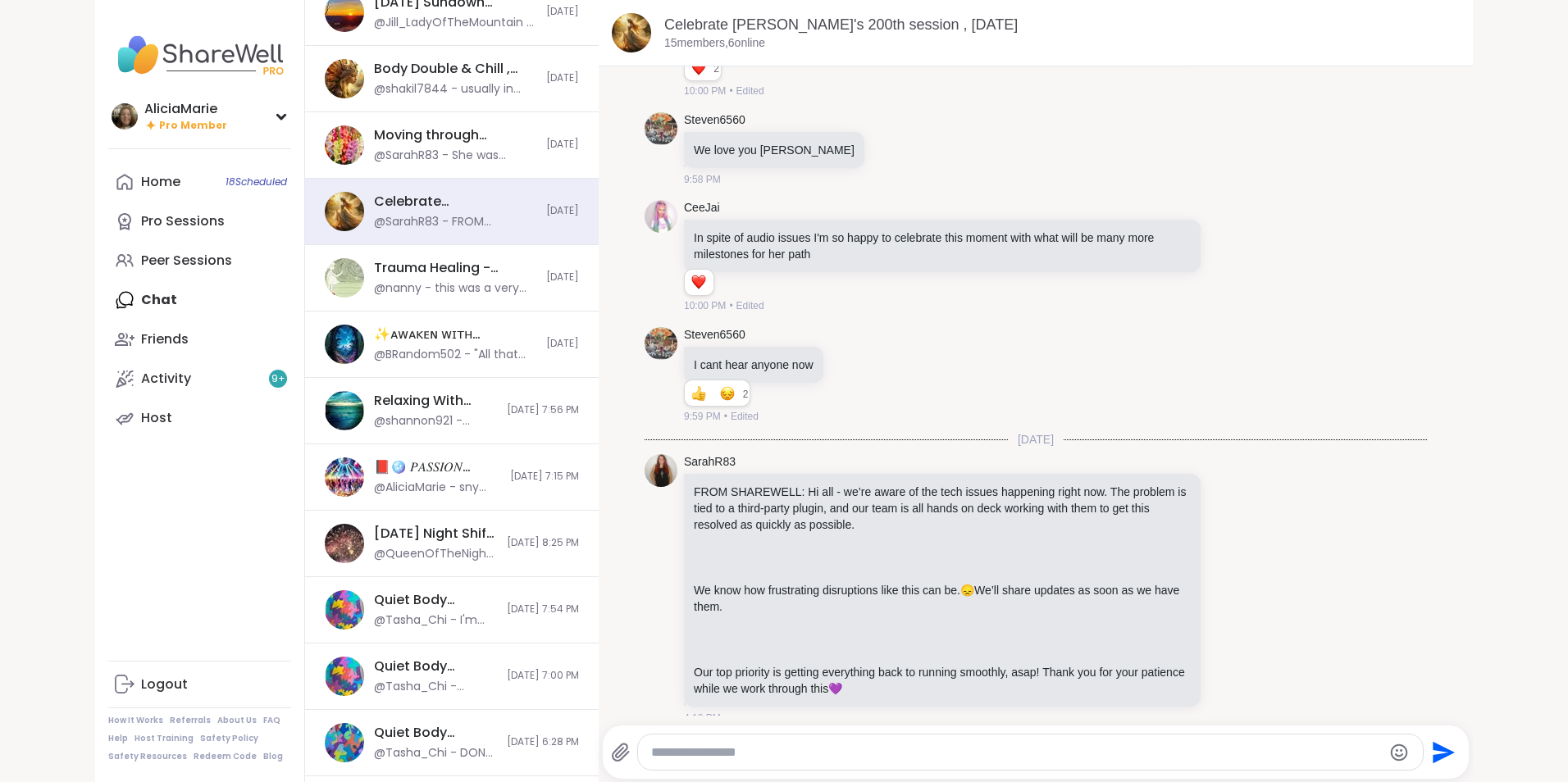
scroll to position [233, 0]
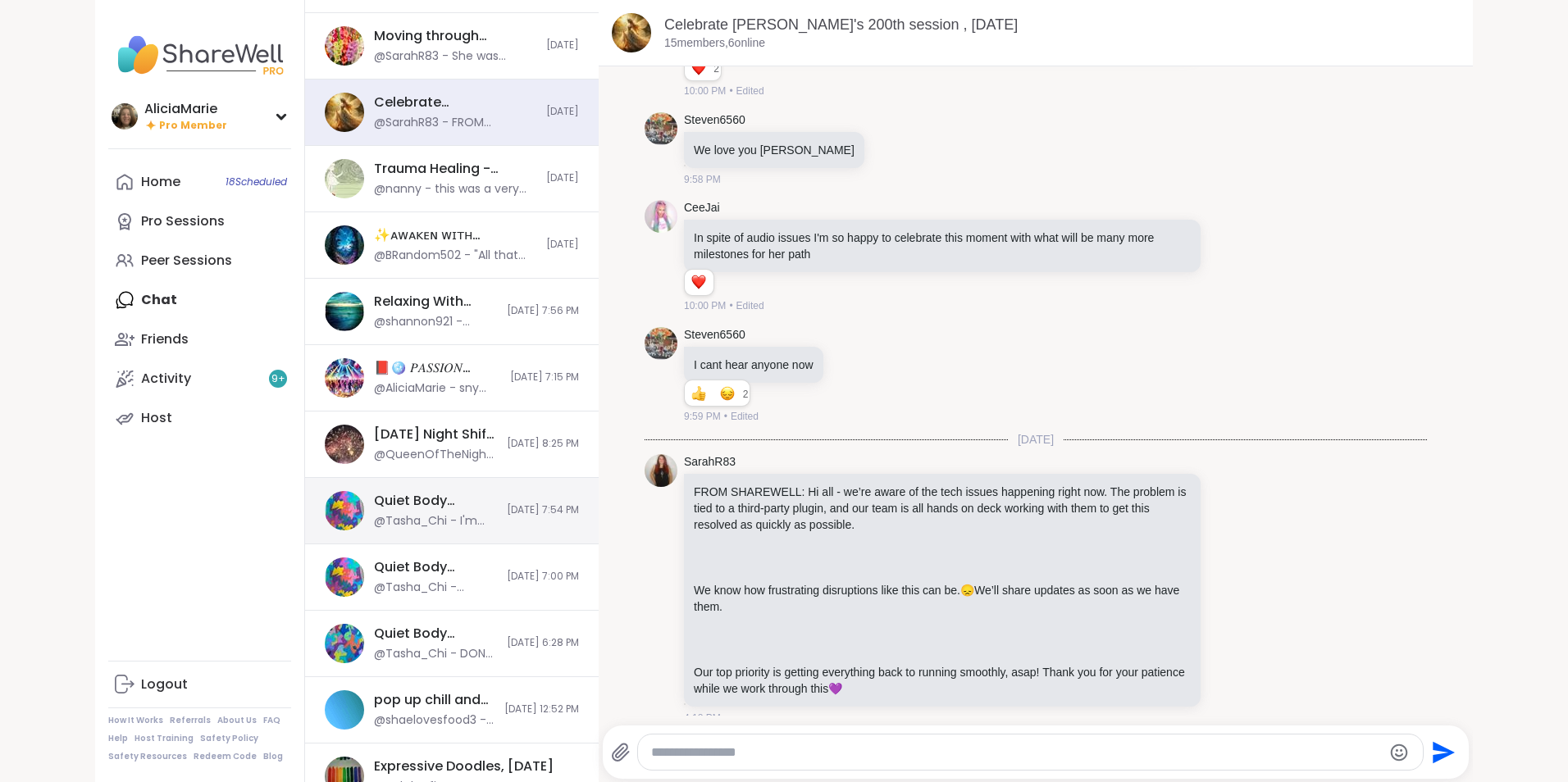
click at [426, 511] on div "Quiet Body Doubling -[DATE] Pt 2, [DATE] @Tasha_Chi - I'm going to take a nap b…" at bounding box center [436, 511] width 123 height 38
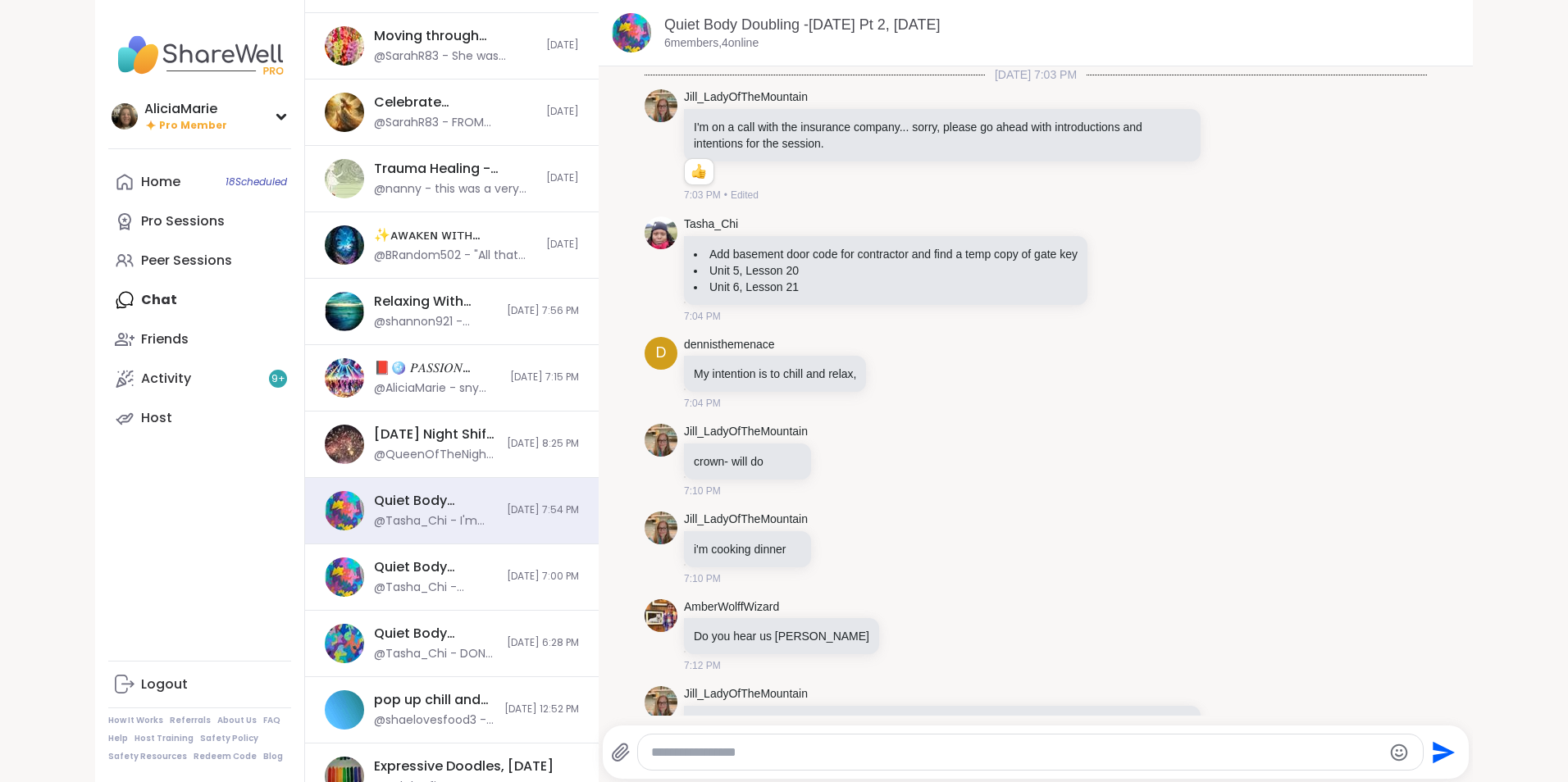
scroll to position [648, 0]
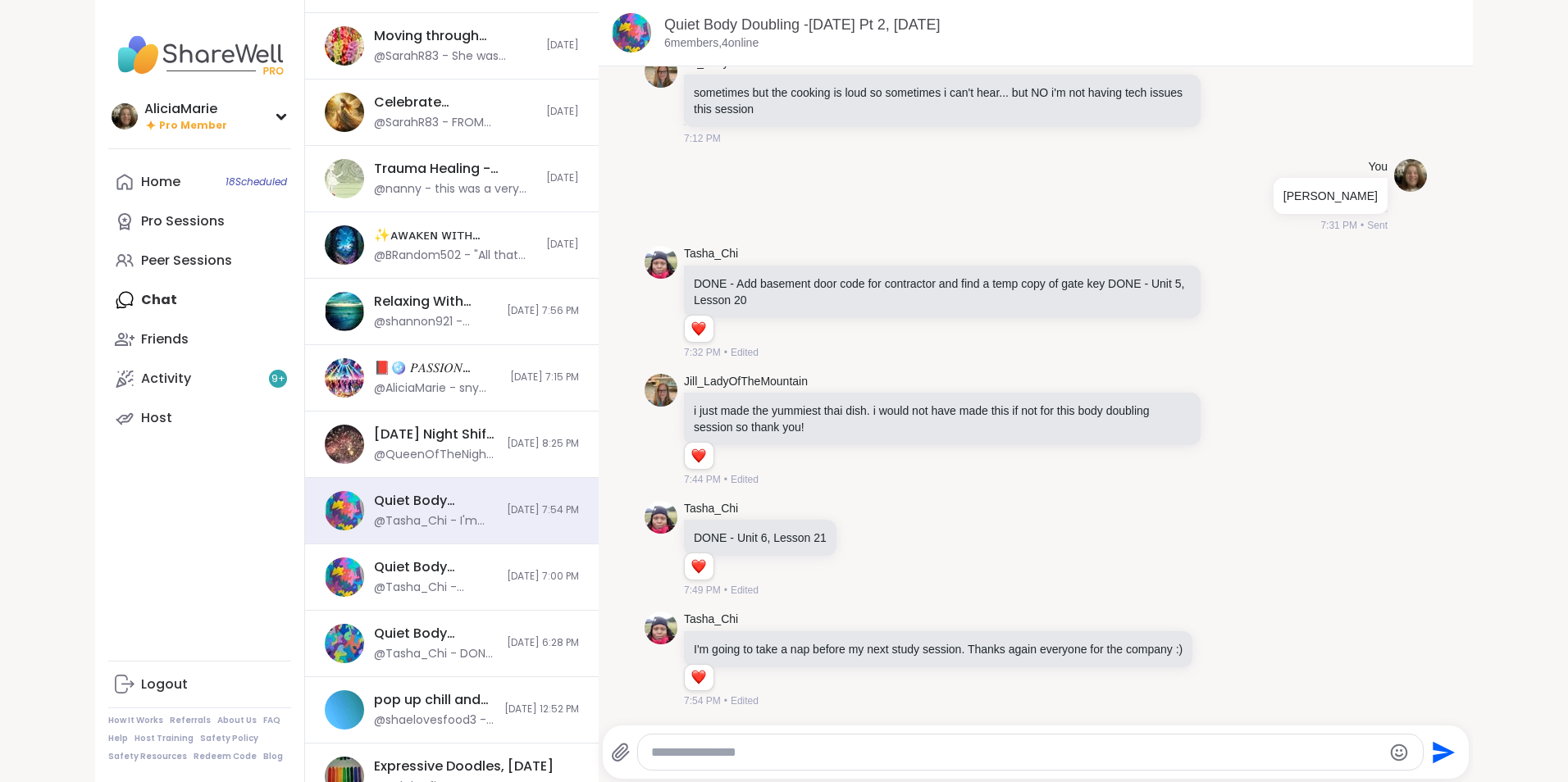
click at [722, 760] on textarea "Type your message" at bounding box center [1016, 752] width 730 height 16
click at [726, 738] on div at bounding box center [1030, 752] width 784 height 35
click at [722, 747] on textarea "Type your message" at bounding box center [1016, 752] width 730 height 16
paste textarea "**********"
type textarea "**********"
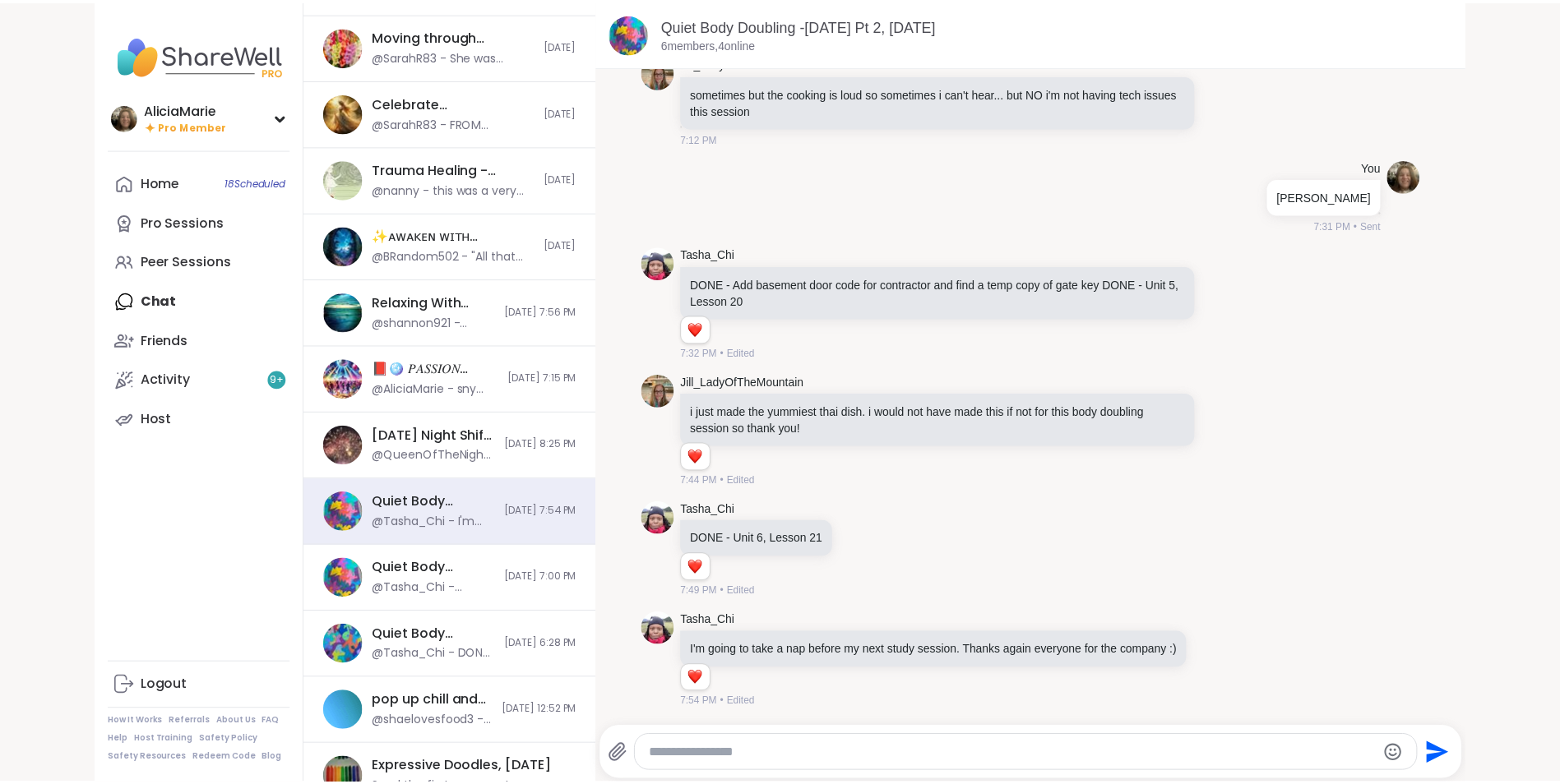
scroll to position [770, 0]
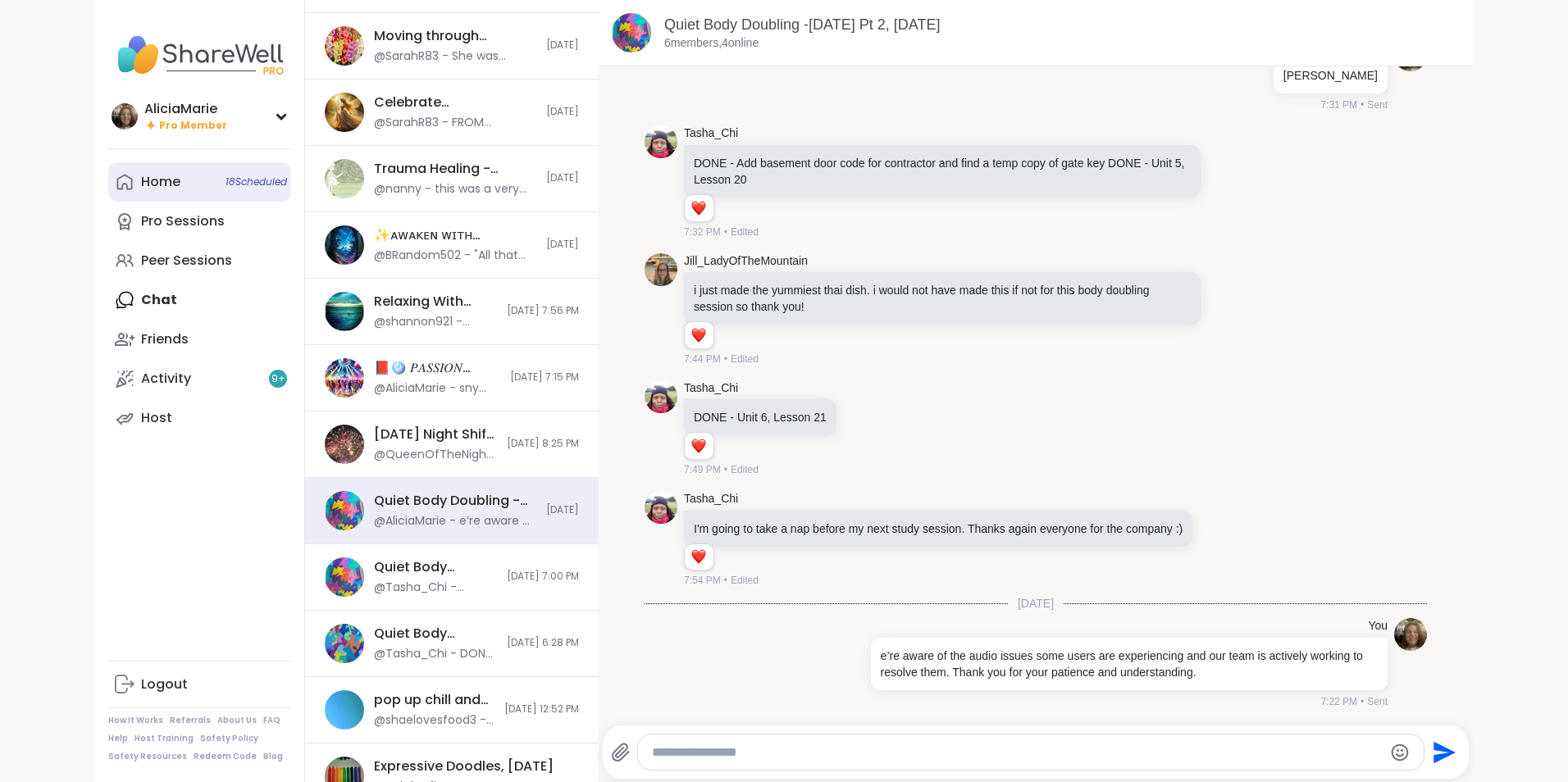
click at [199, 184] on link "Home 18 Scheduled" at bounding box center [199, 182] width 183 height 40
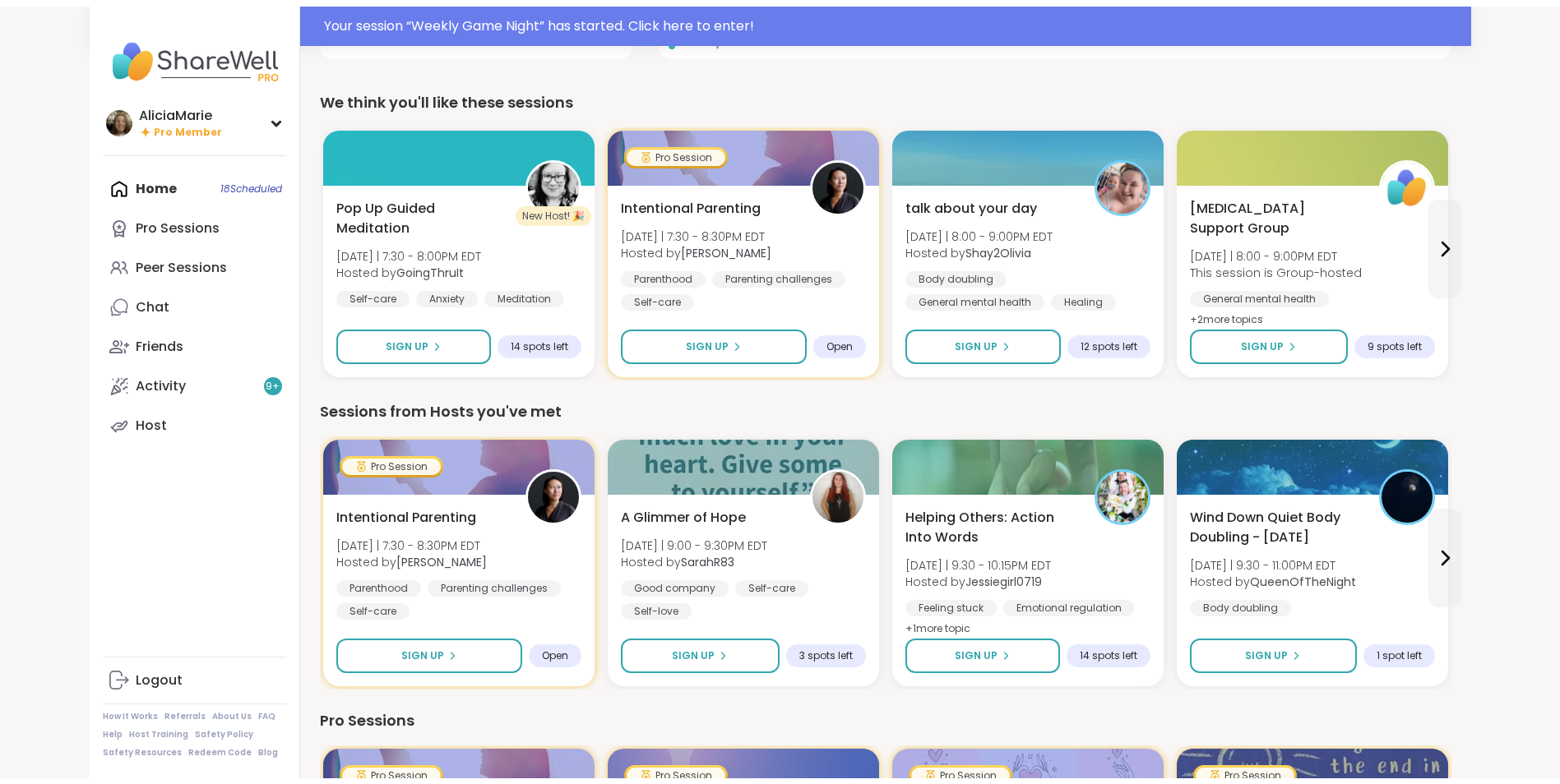
scroll to position [453, 0]
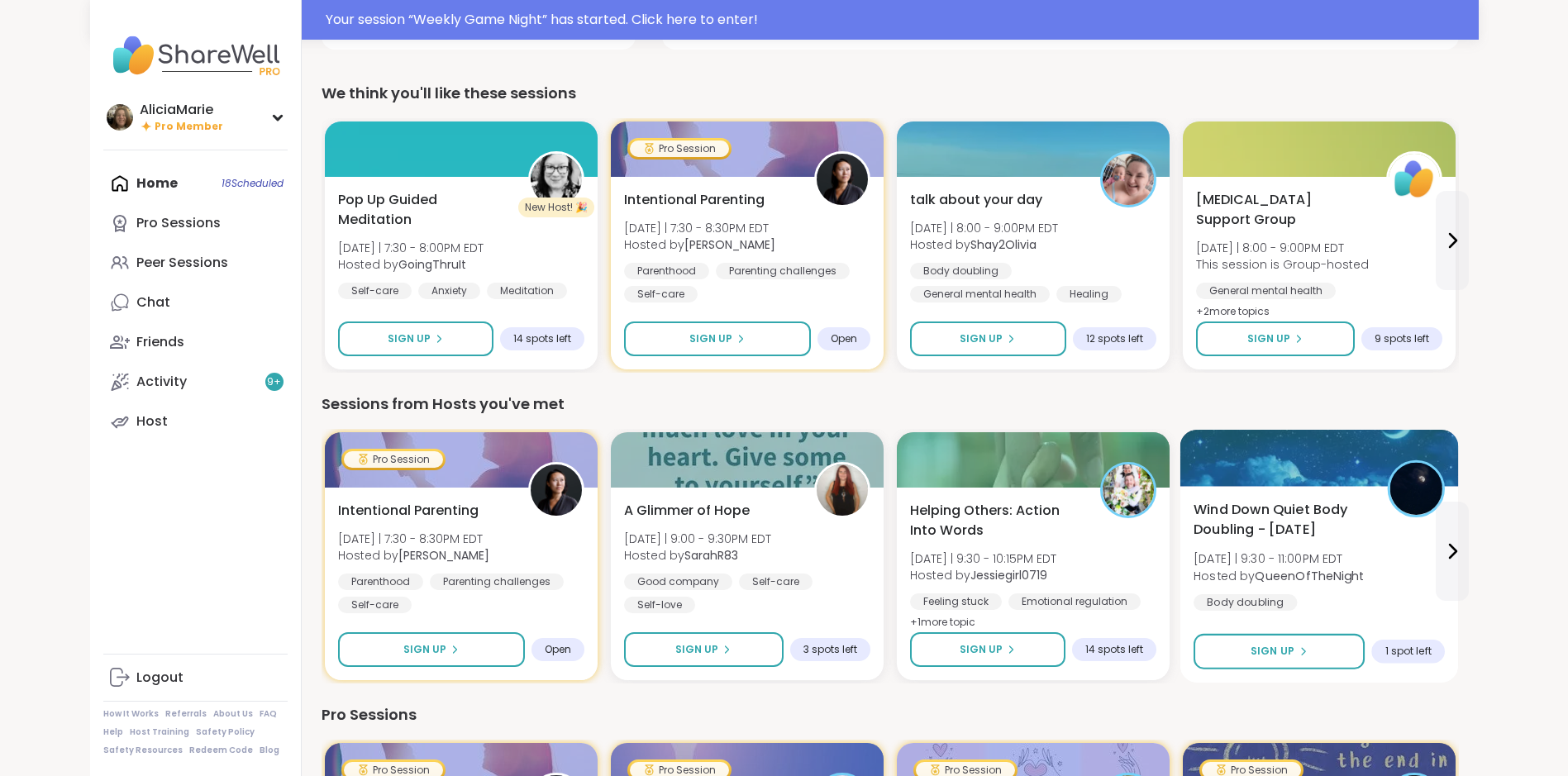
click at [1249, 626] on div "Wind Down Quiet Body Doubling - [DATE] [DATE] | 9:30 - 11:00PM EDT Hosted by Qu…" at bounding box center [1319, 584] width 278 height 197
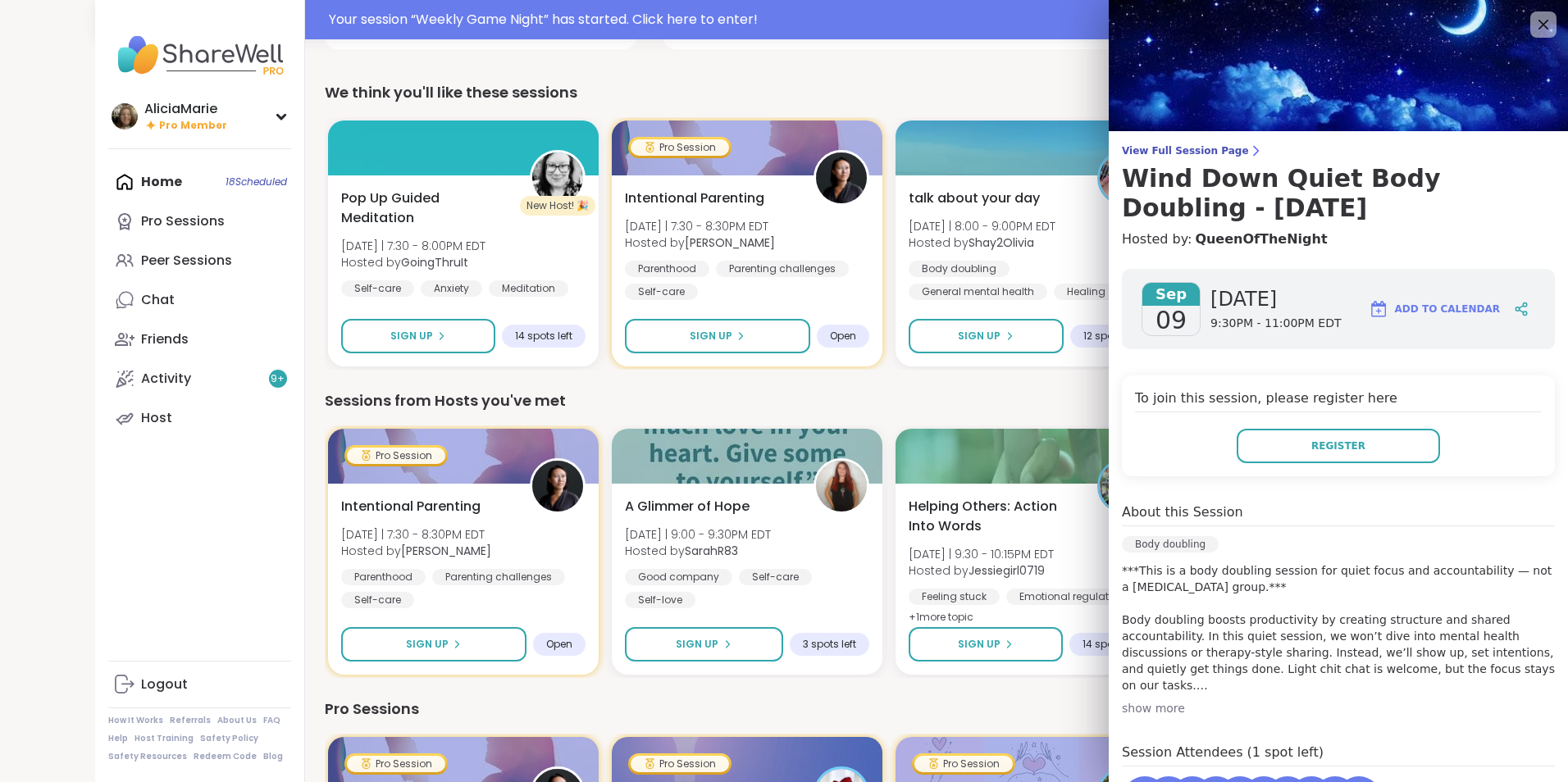
click at [1242, 634] on p "***This is a body doubling session for quiet focus and accountability — not a […" at bounding box center [1338, 627] width 433 height 131
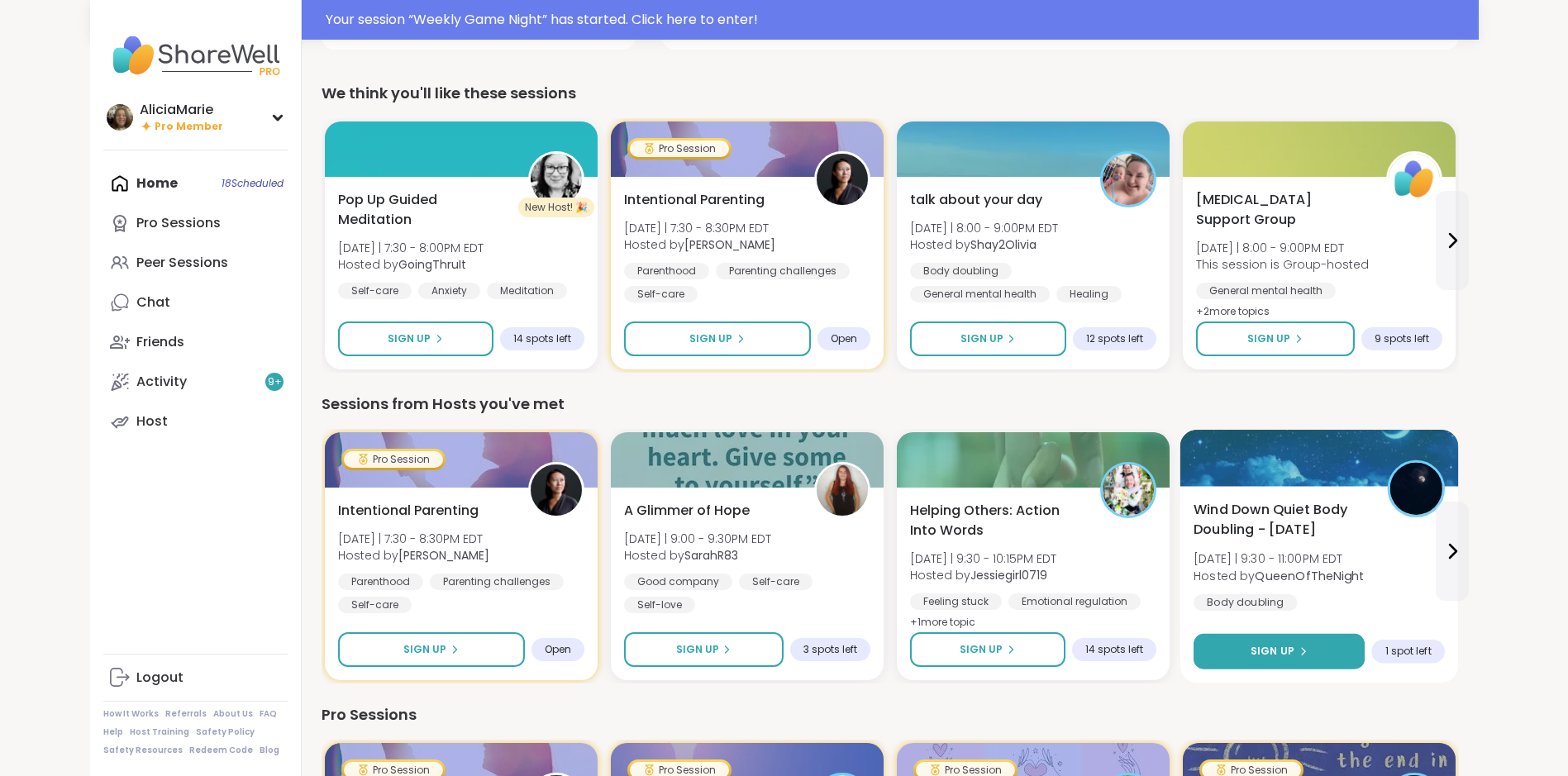
click at [1241, 658] on button "Sign Up" at bounding box center [1279, 652] width 171 height 36
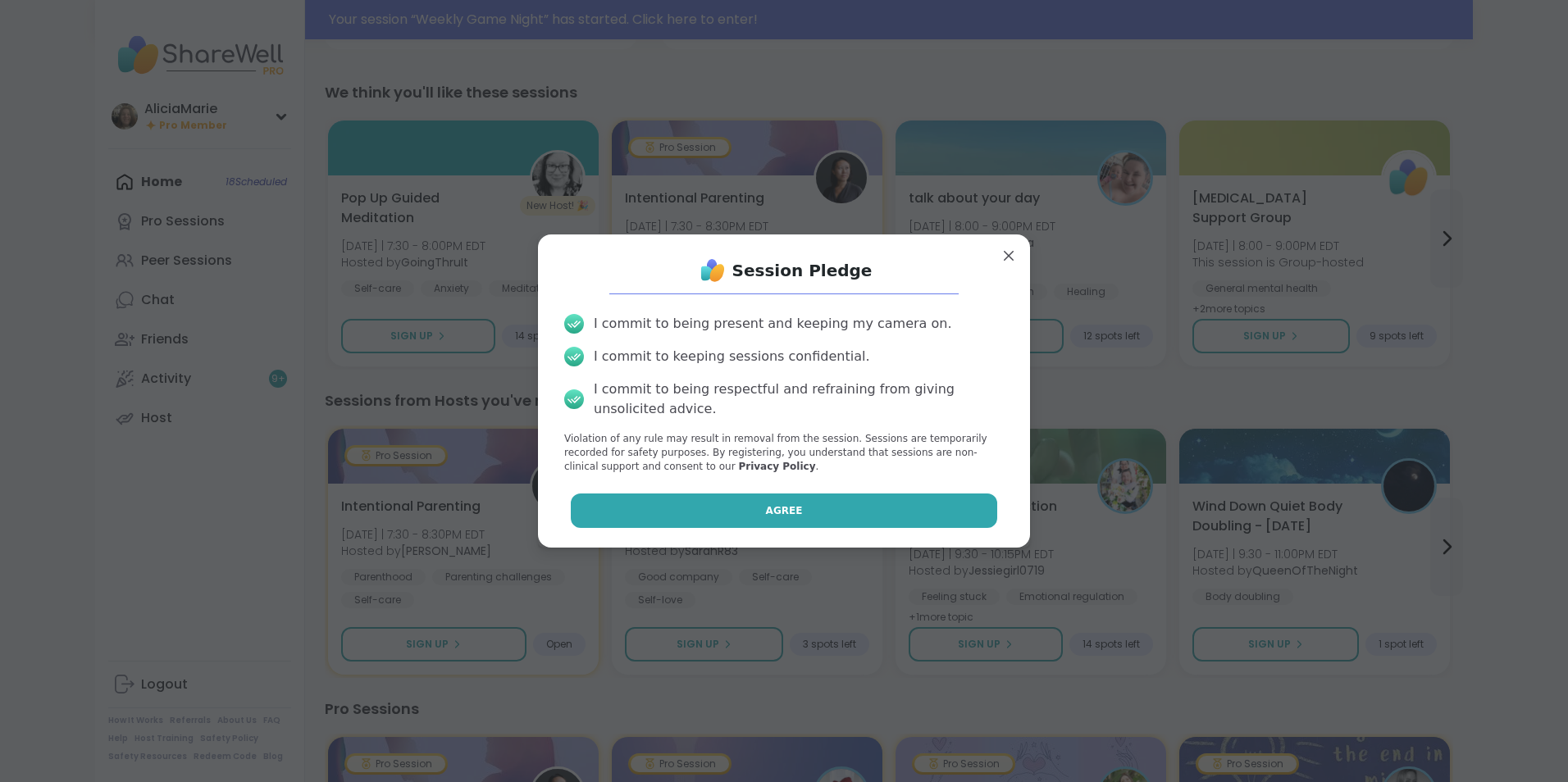
click at [965, 497] on button "Agree" at bounding box center [784, 511] width 427 height 35
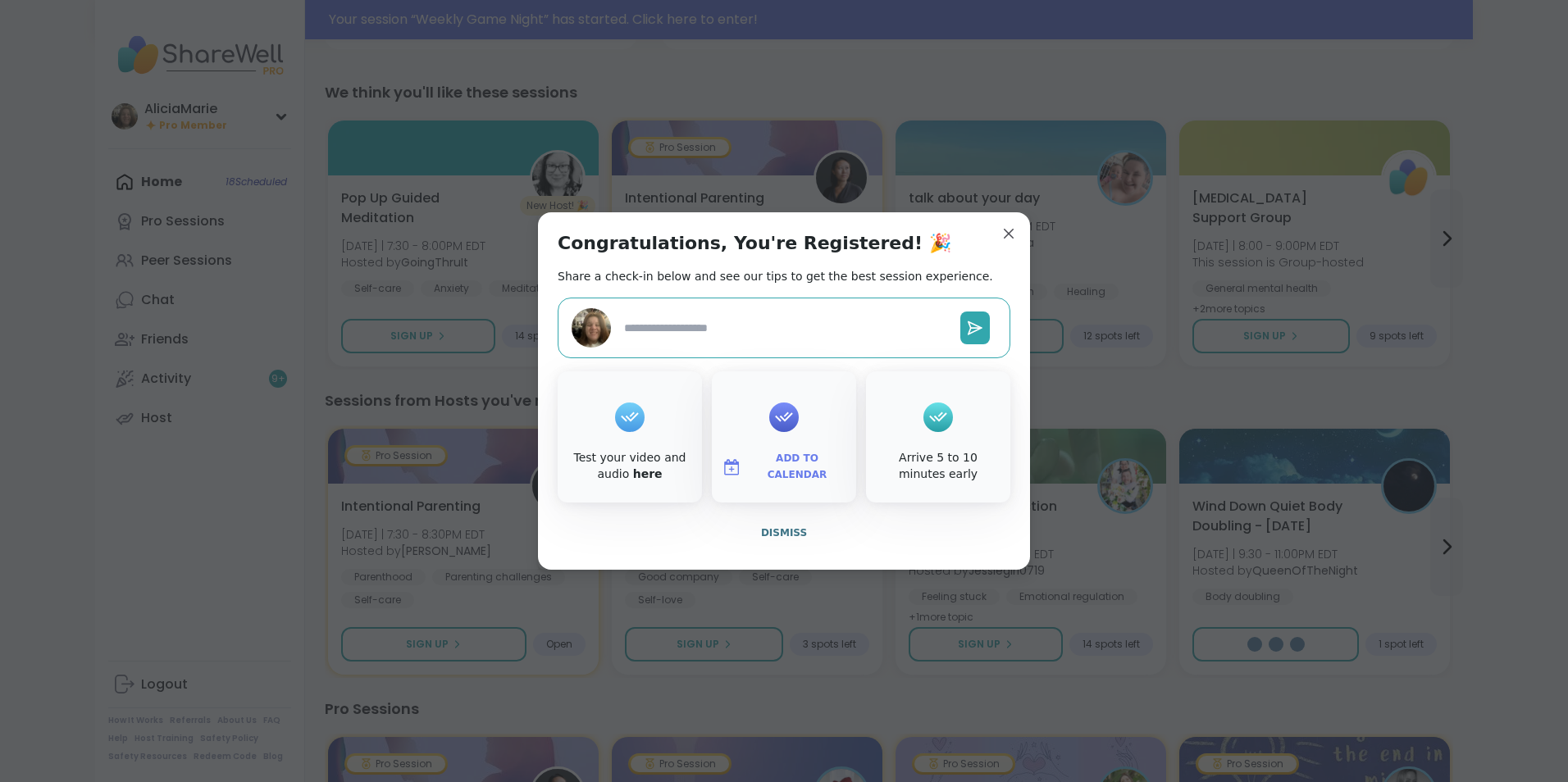
type textarea "*"
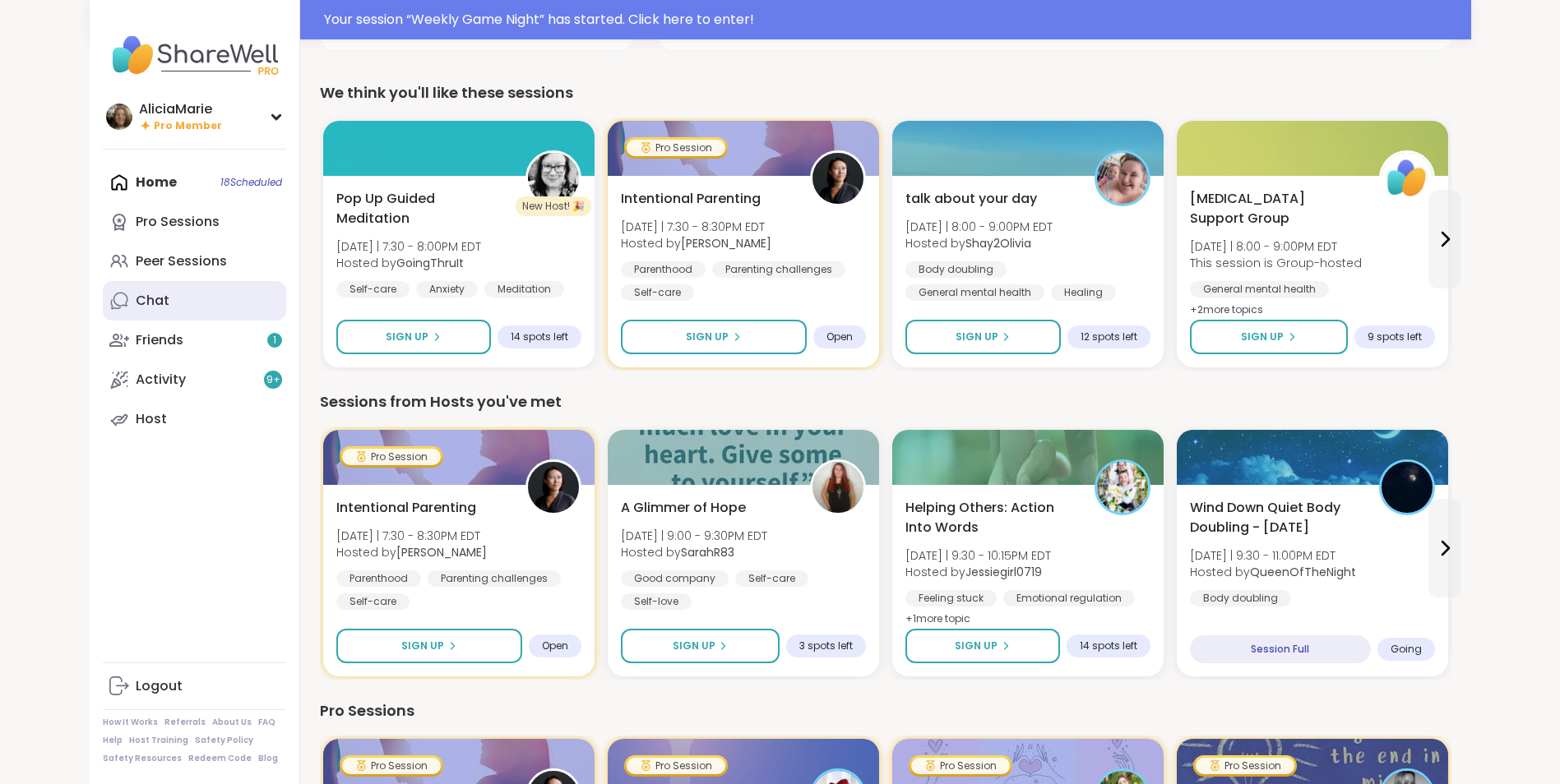
click at [201, 284] on link "Chat" at bounding box center [194, 301] width 184 height 40
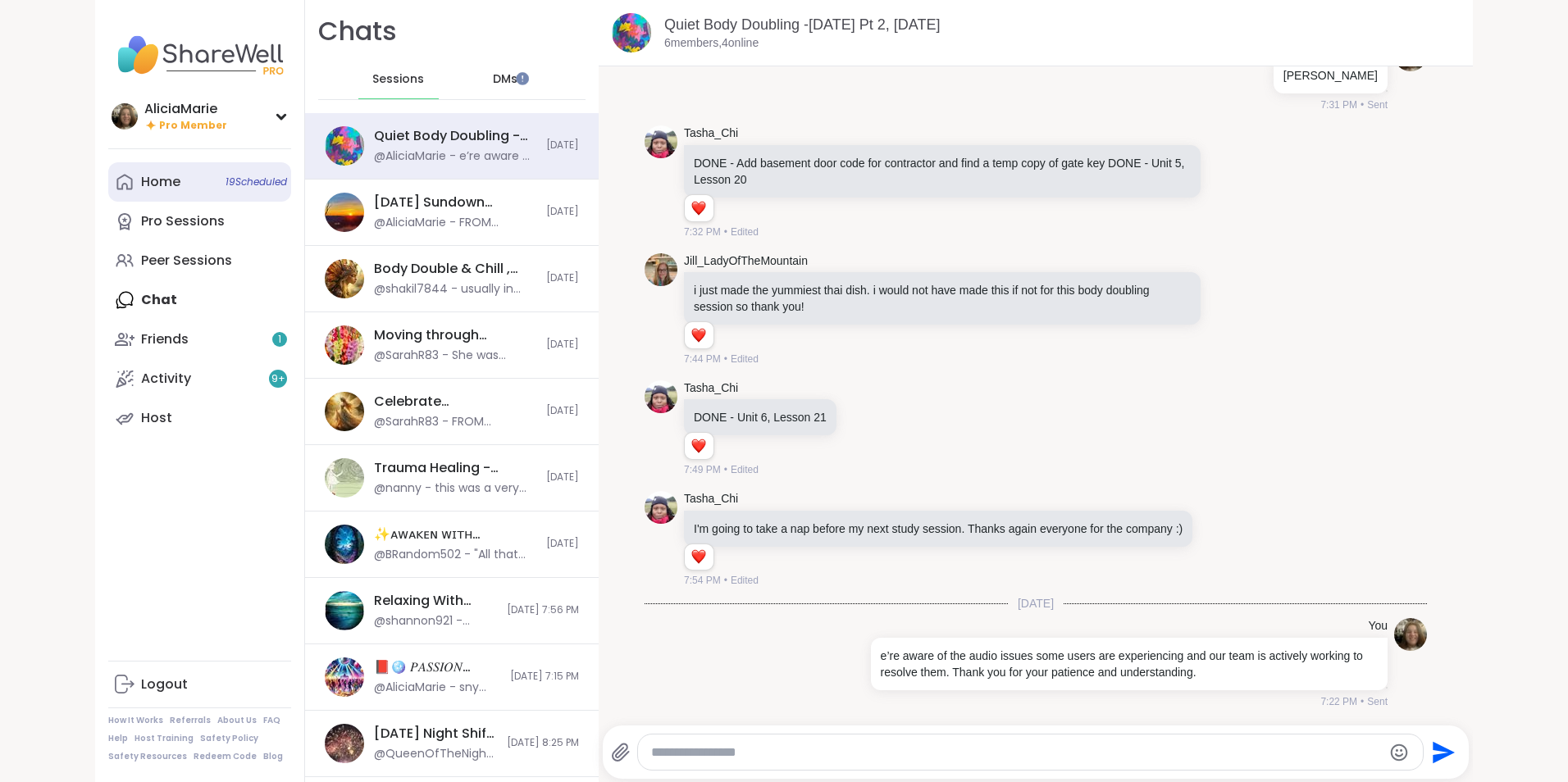
click at [197, 187] on link "Home 19 Scheduled" at bounding box center [199, 182] width 183 height 40
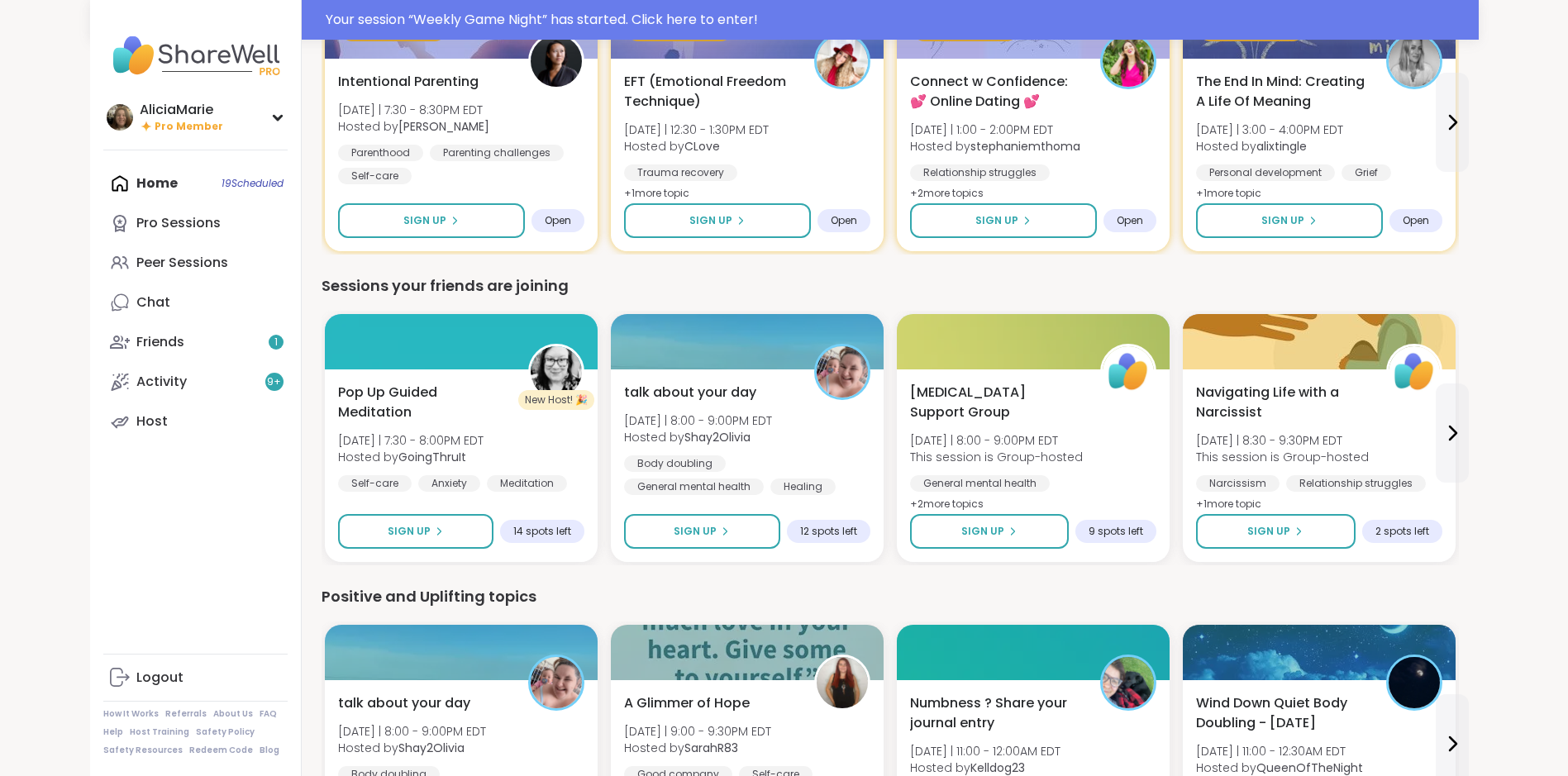
scroll to position [1198, 0]
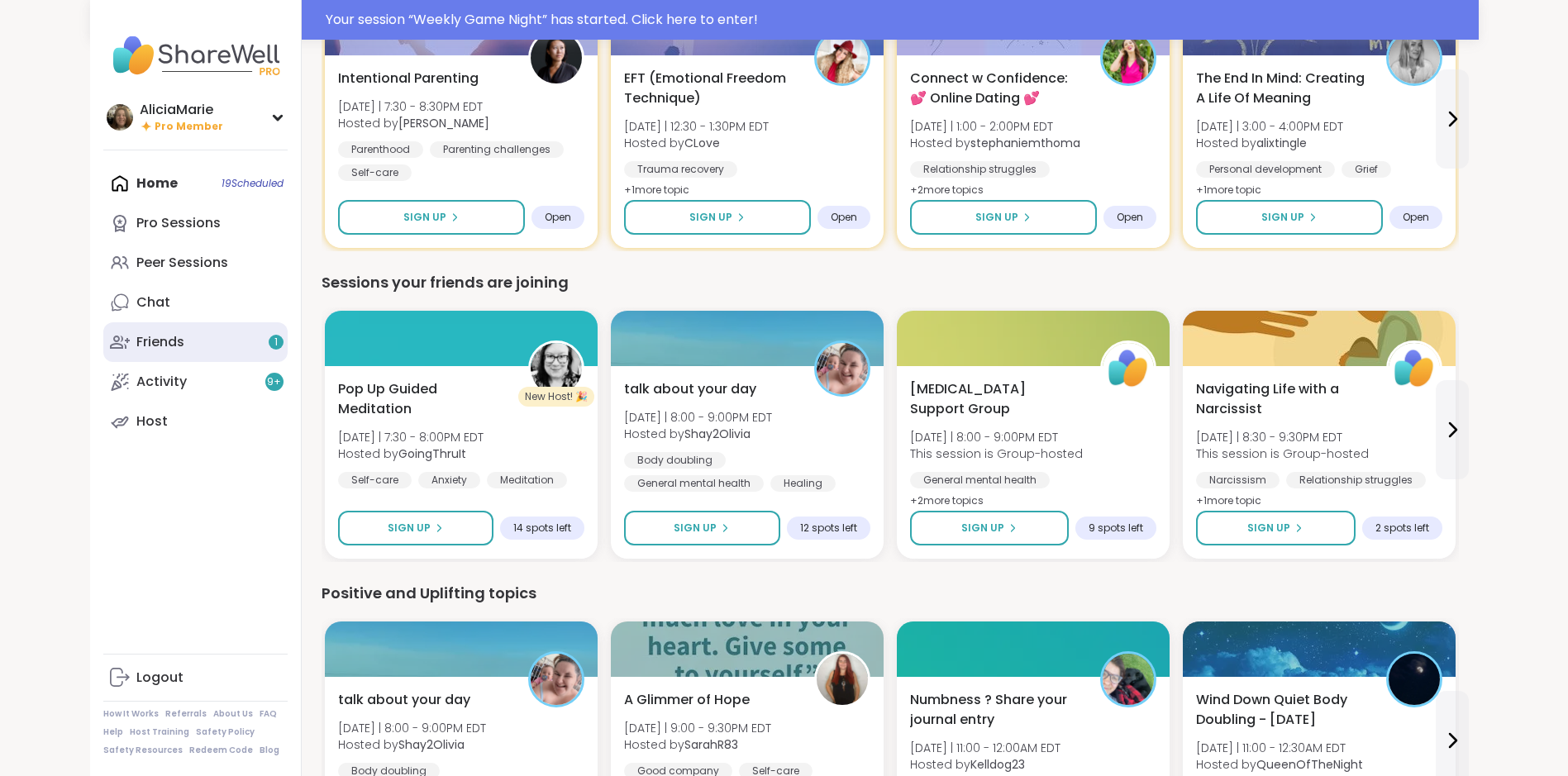
click at [203, 325] on link "Friends 1" at bounding box center [195, 342] width 185 height 40
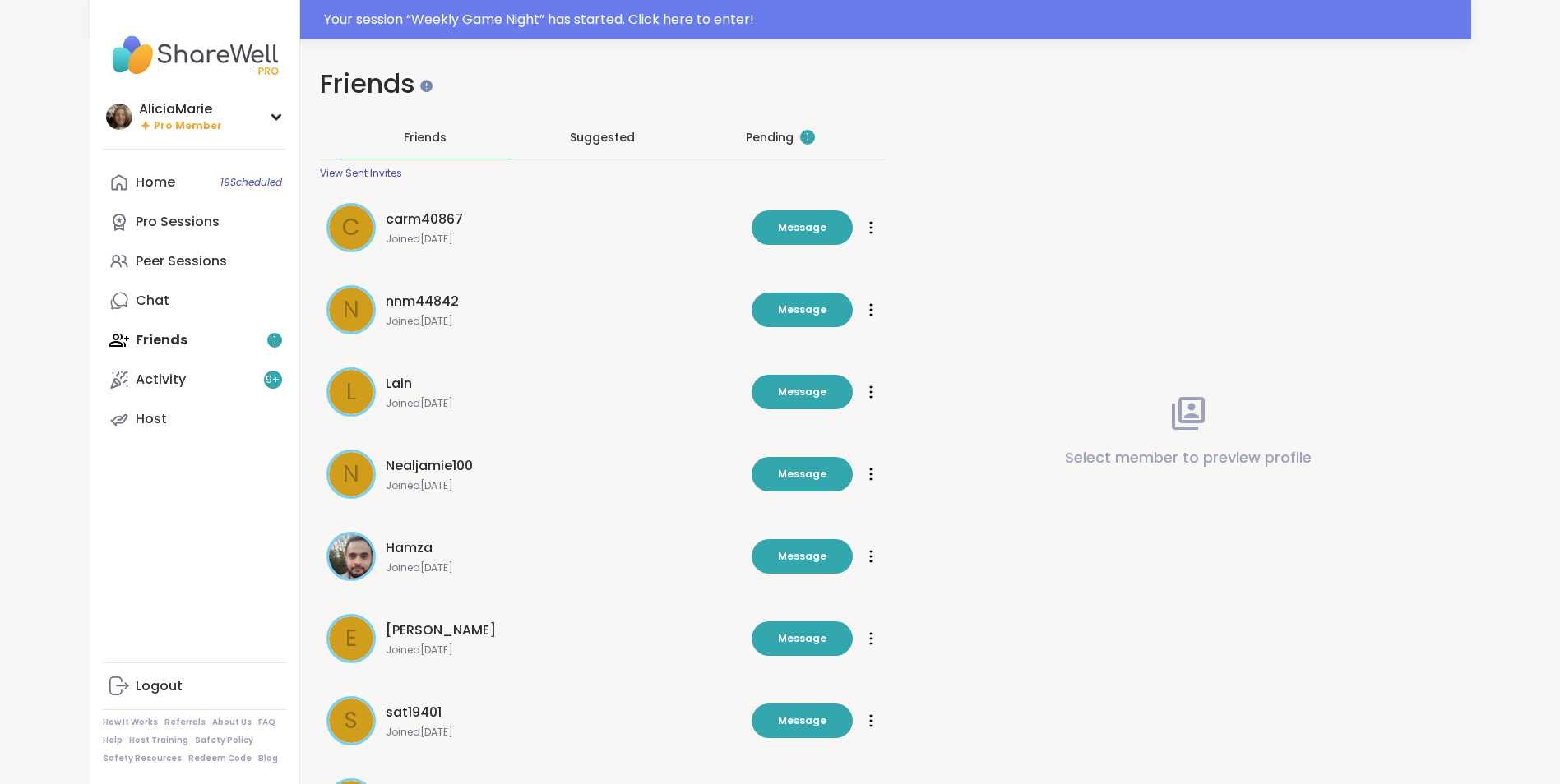
click at [770, 138] on div "Pending 1" at bounding box center [781, 136] width 69 height 16
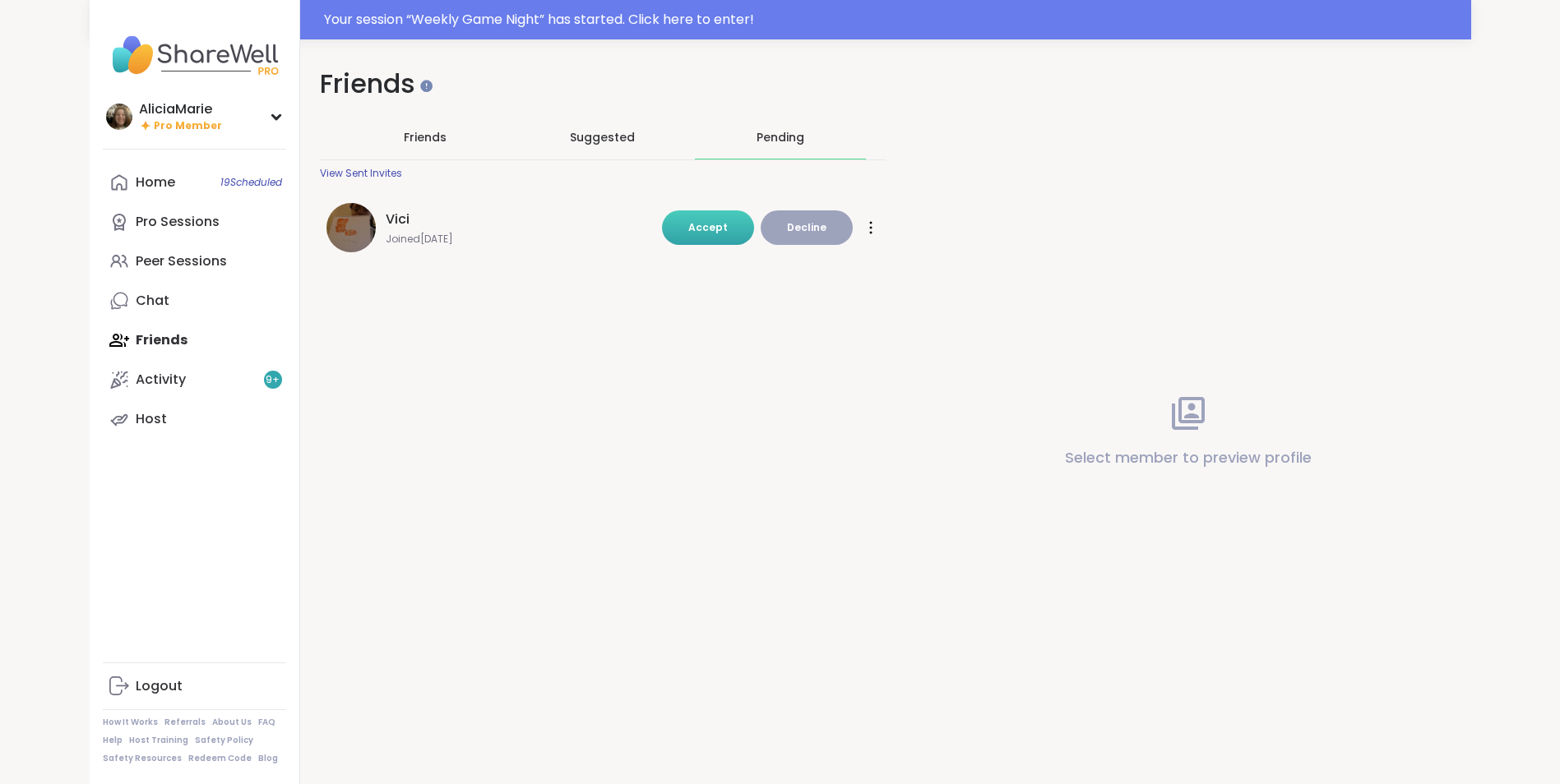
click at [708, 229] on span "Accept" at bounding box center [708, 227] width 40 height 14
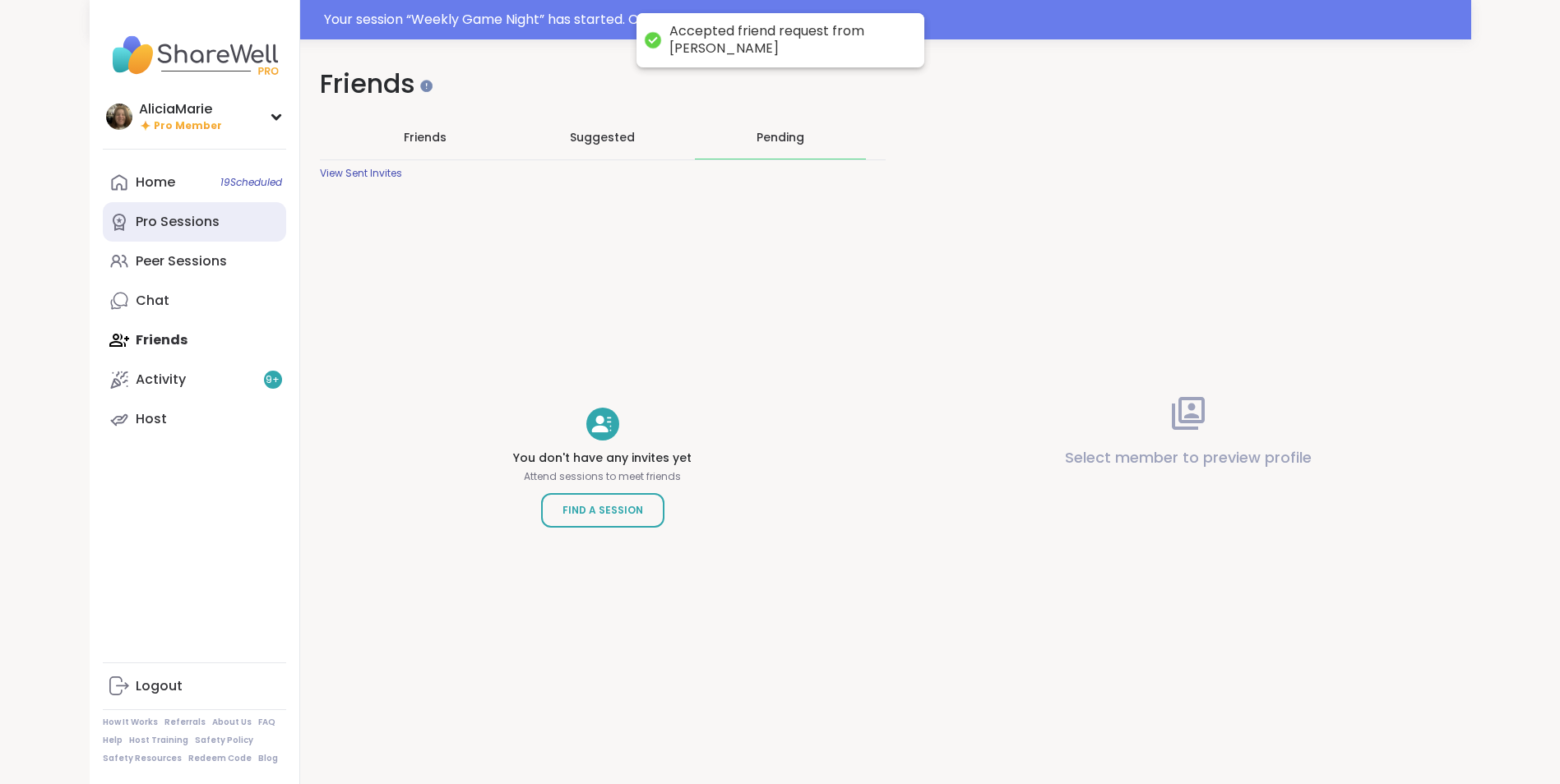
click at [228, 229] on link "Pro Sessions" at bounding box center [194, 222] width 184 height 40
